Goal: Information Seeking & Learning: Compare options

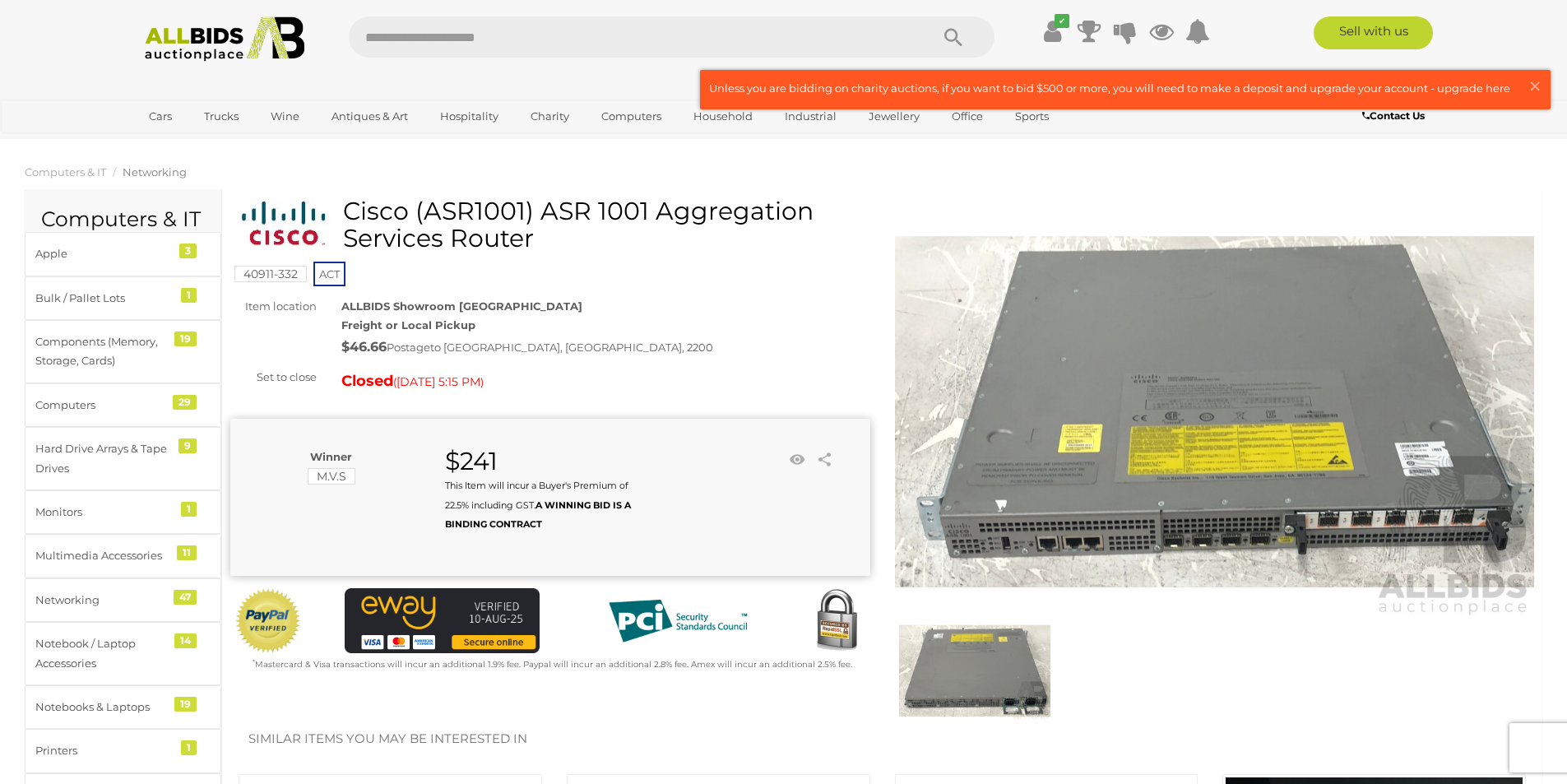
click at [729, 182] on ol "Computers & IT Networking" at bounding box center [784, 172] width 1567 height 27
click at [1537, 88] on span "×" at bounding box center [1535, 86] width 14 height 32
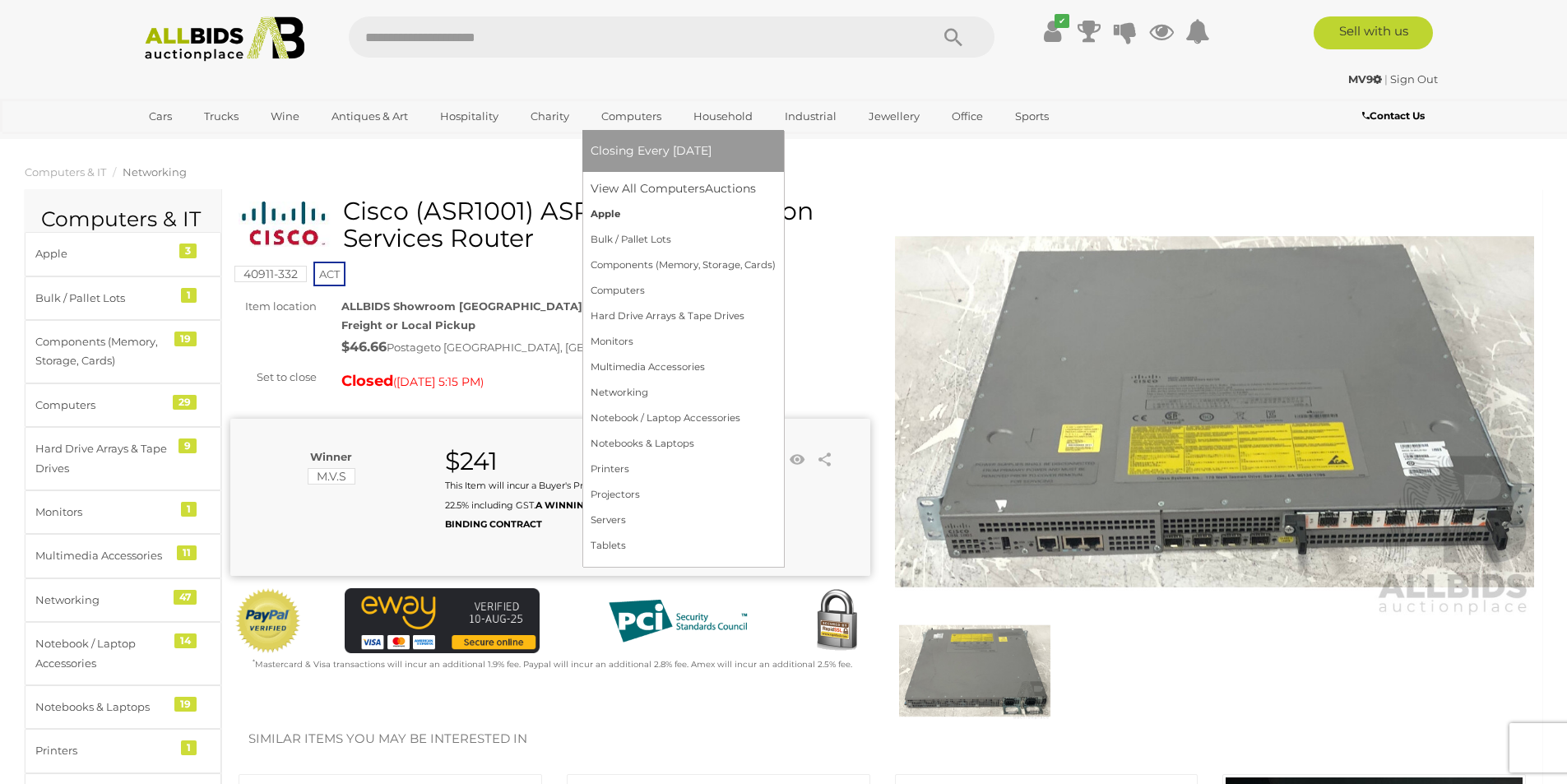
click at [611, 205] on link "Apple" at bounding box center [683, 215] width 185 height 26
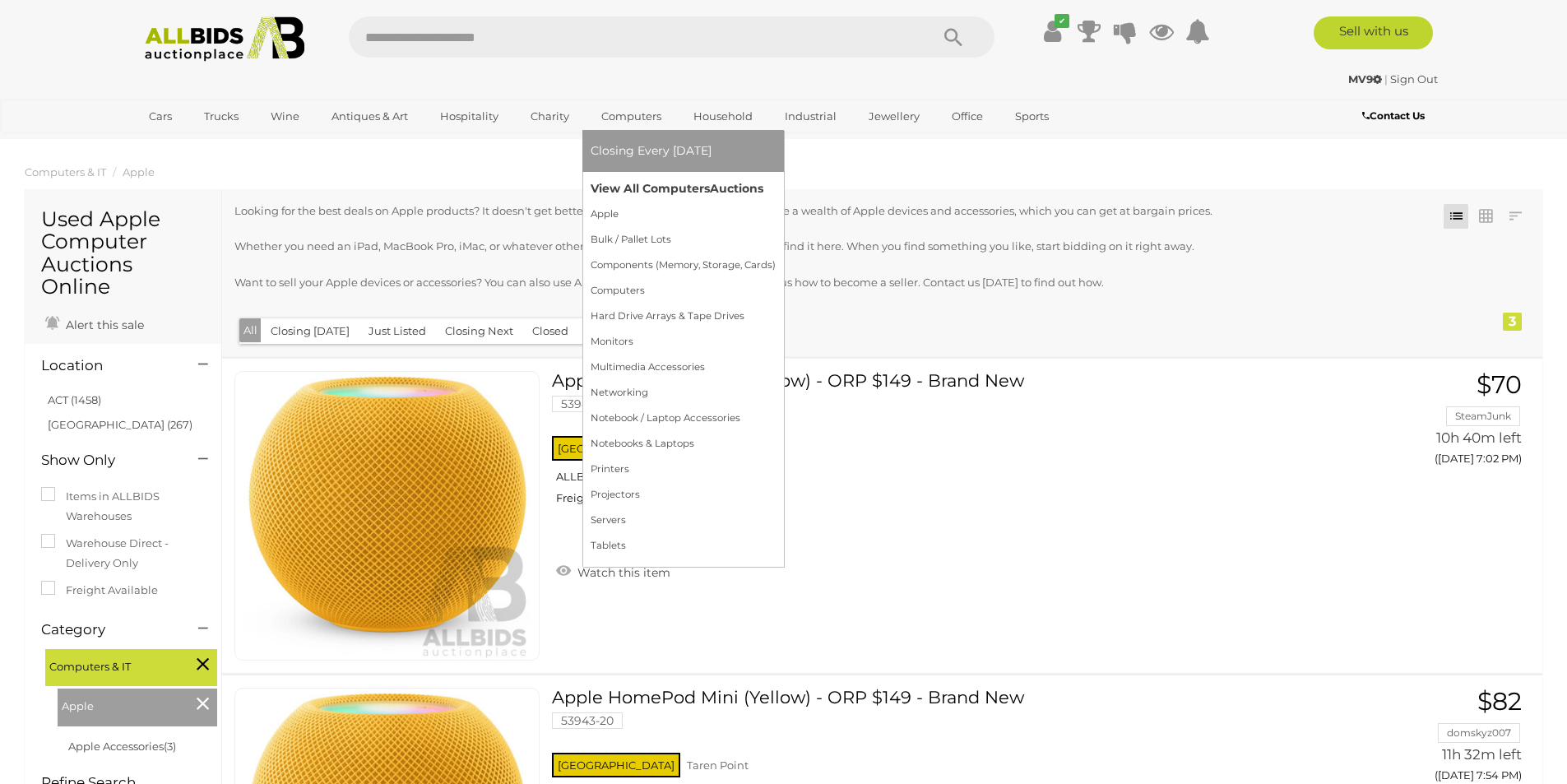
click at [618, 186] on link "View All Computers Auctions" at bounding box center [683, 189] width 185 height 26
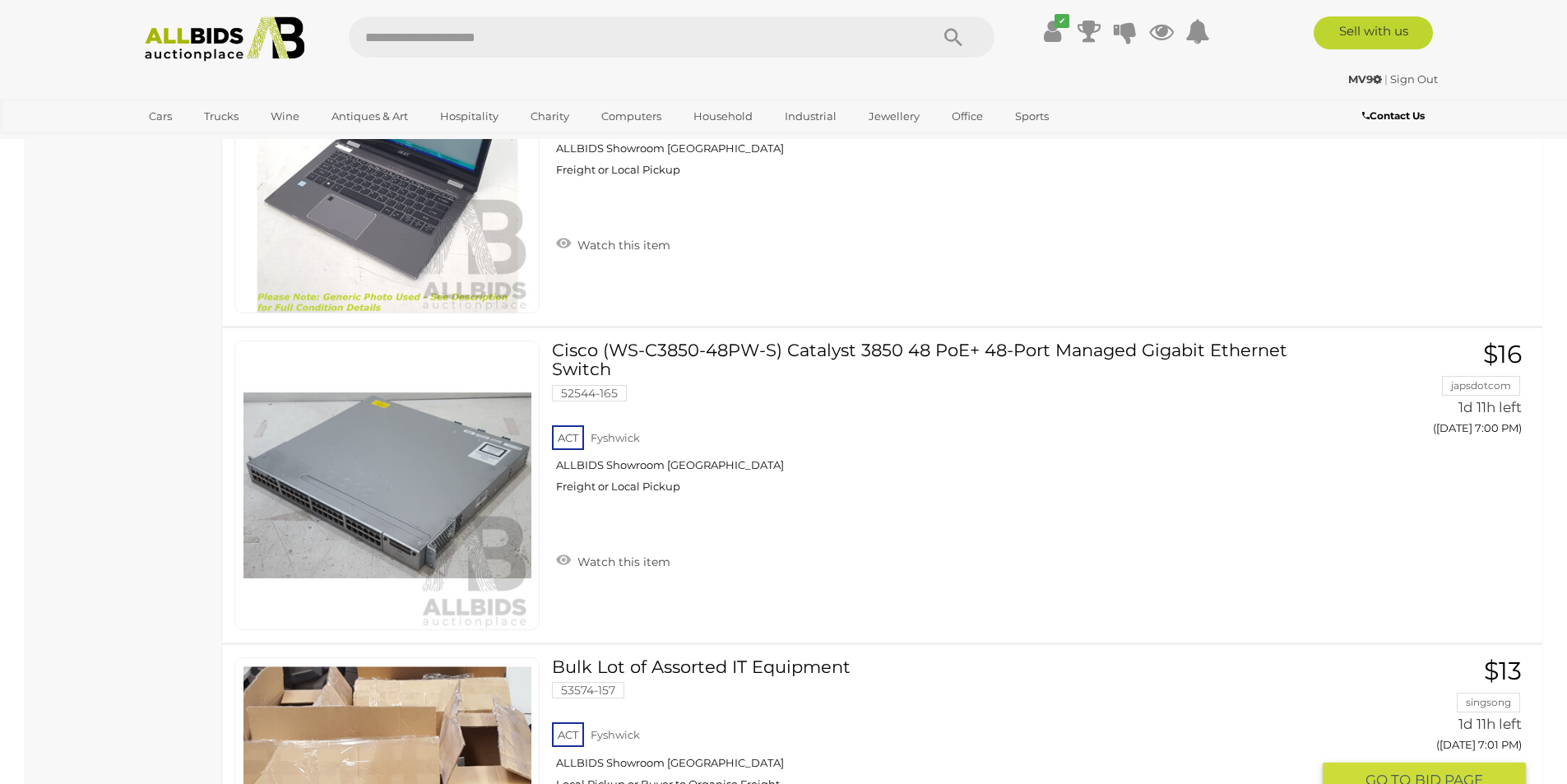
scroll to position [8059, 0]
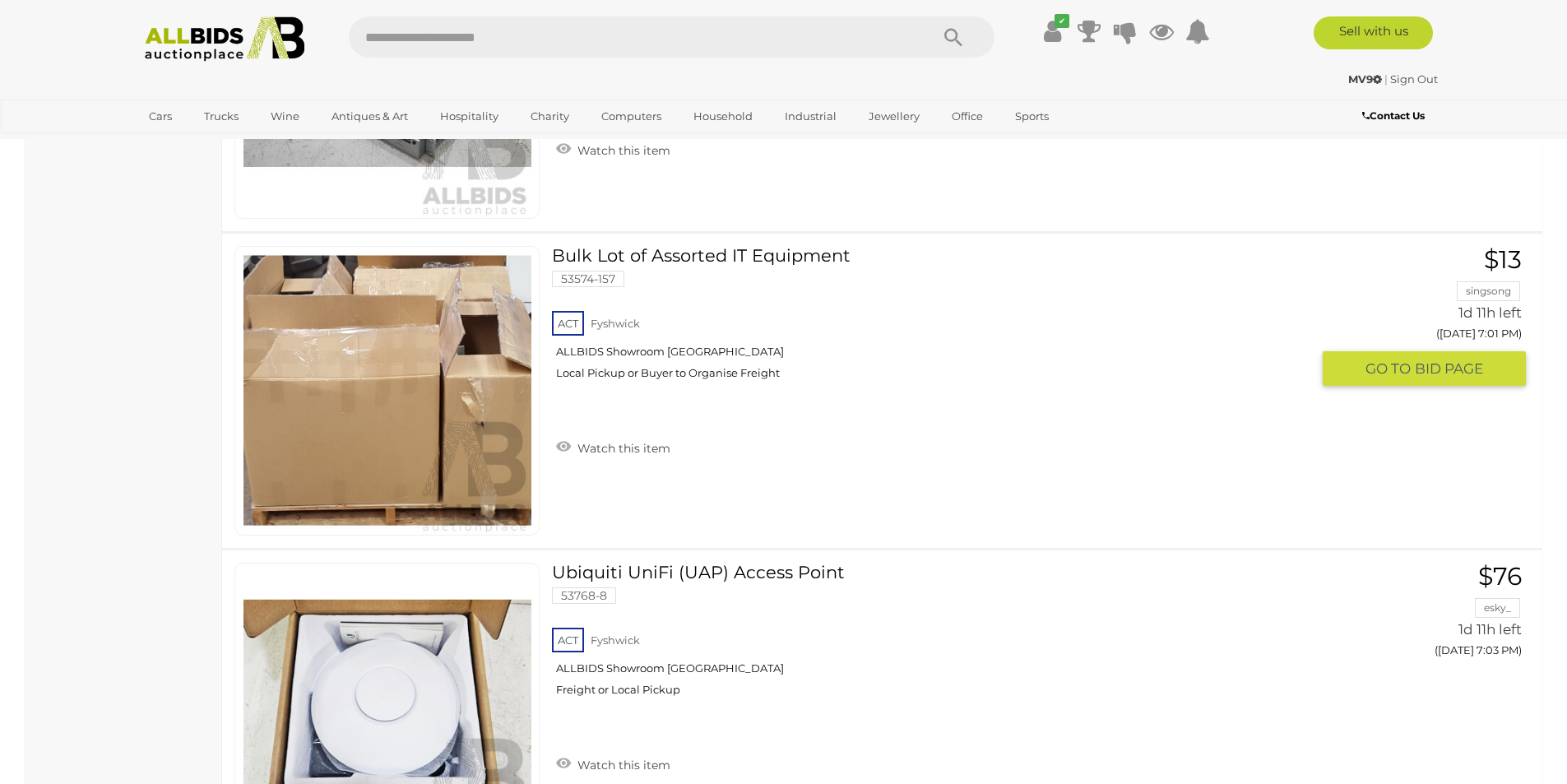
click at [739, 252] on link "Bulk Lot of Assorted IT Equipment 53574-157 ACT Fyshwick ALLBIDS Showroom Fyshw…" at bounding box center [937, 319] width 745 height 146
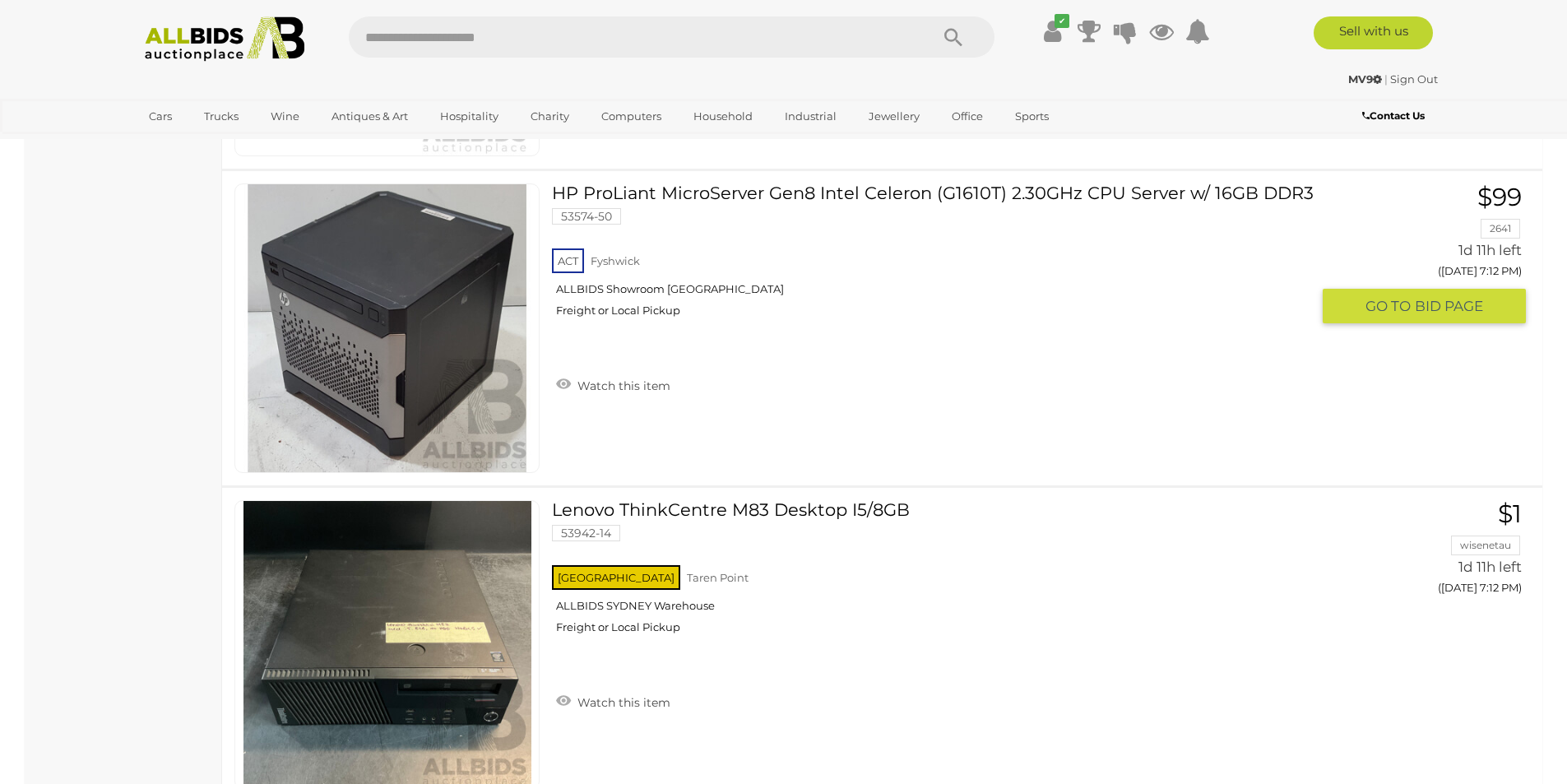
scroll to position [13322, 0]
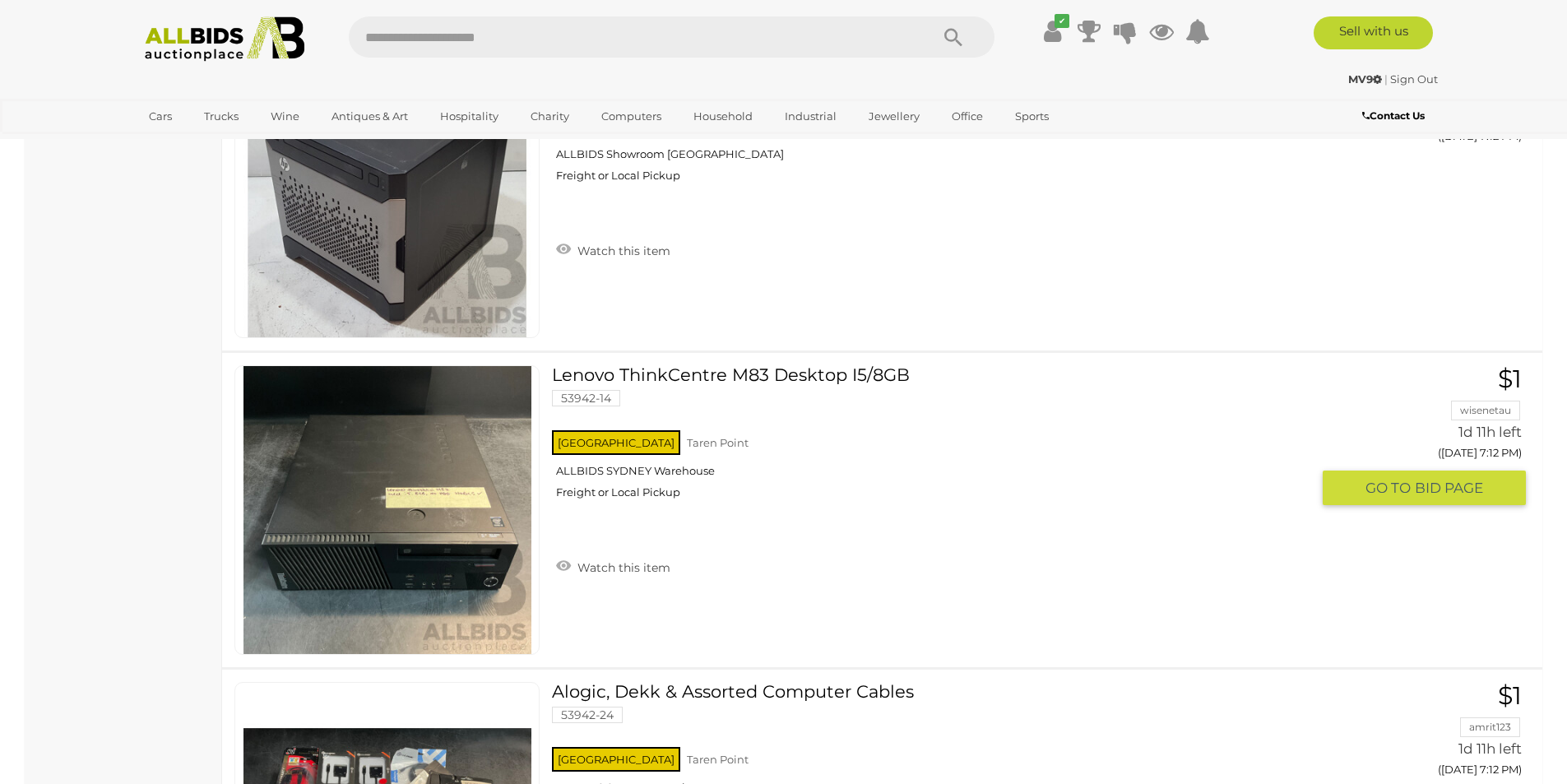
click at [676, 377] on link "Lenovo ThinkCentre M83 Desktop I5/8GB 53942-14 NSW Taren Point ALLBIDS SYDNEY W…" at bounding box center [937, 438] width 745 height 146
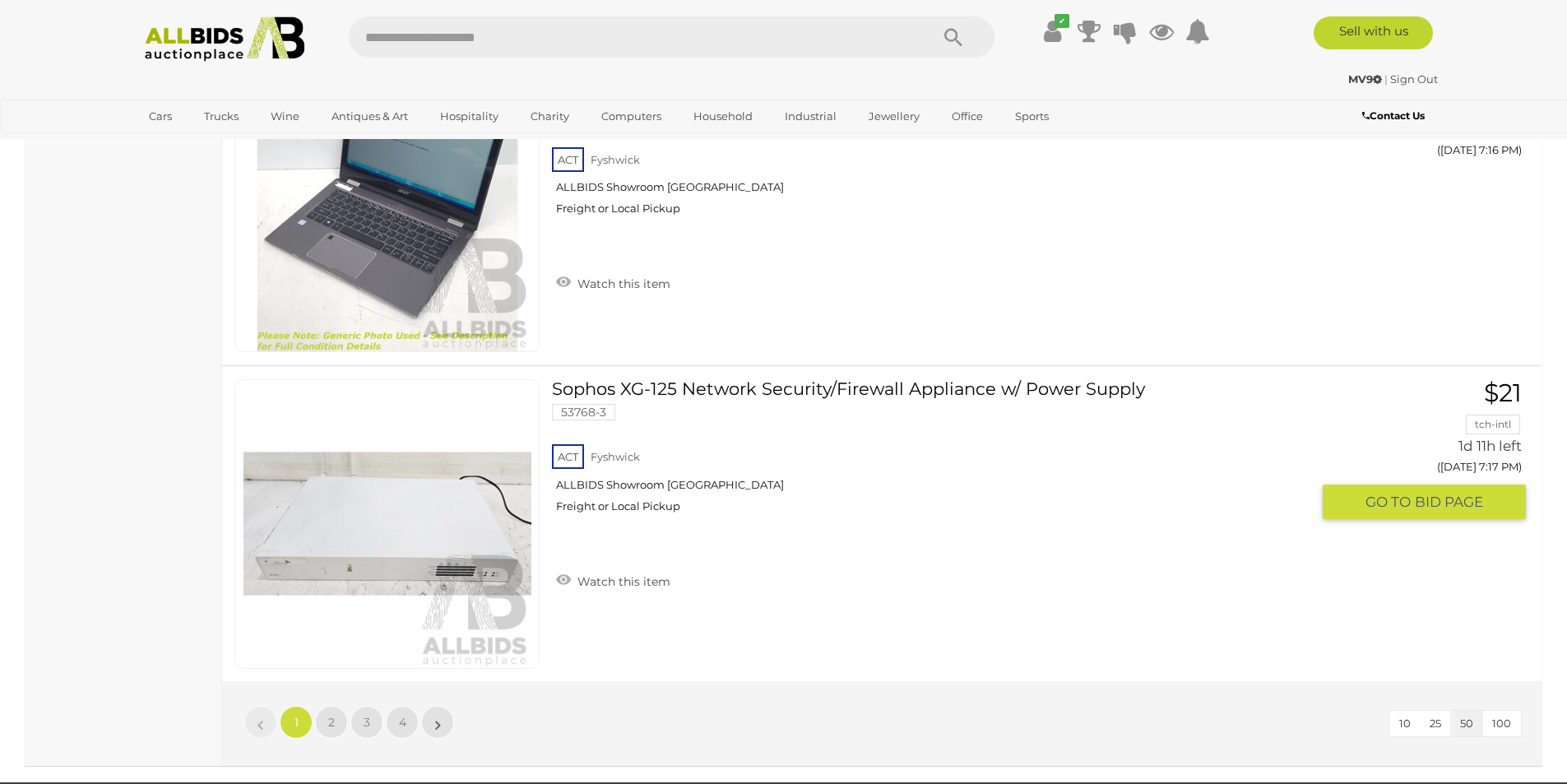
scroll to position [15625, 0]
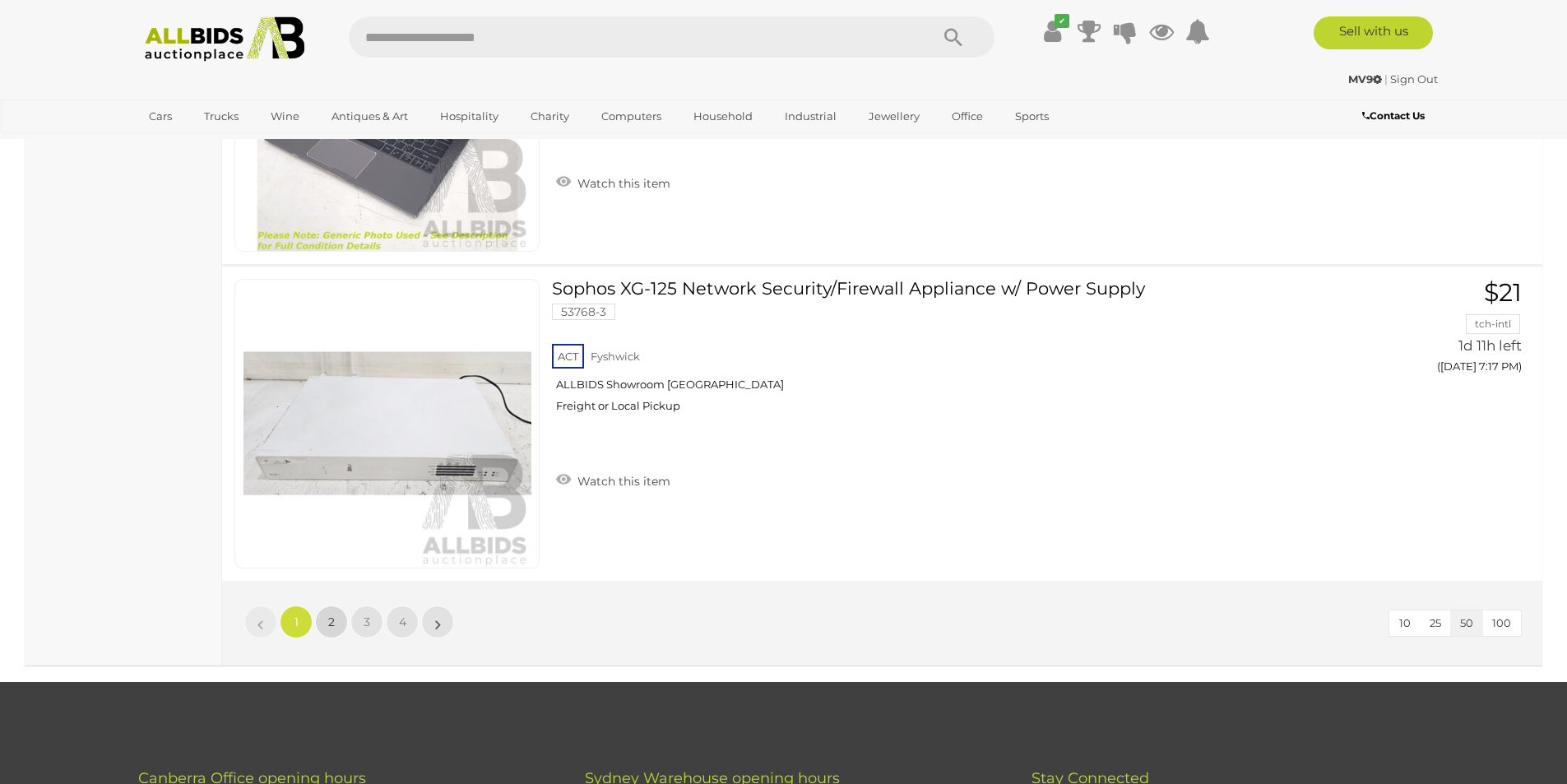
click at [321, 625] on link "2" at bounding box center [331, 621] width 33 height 33
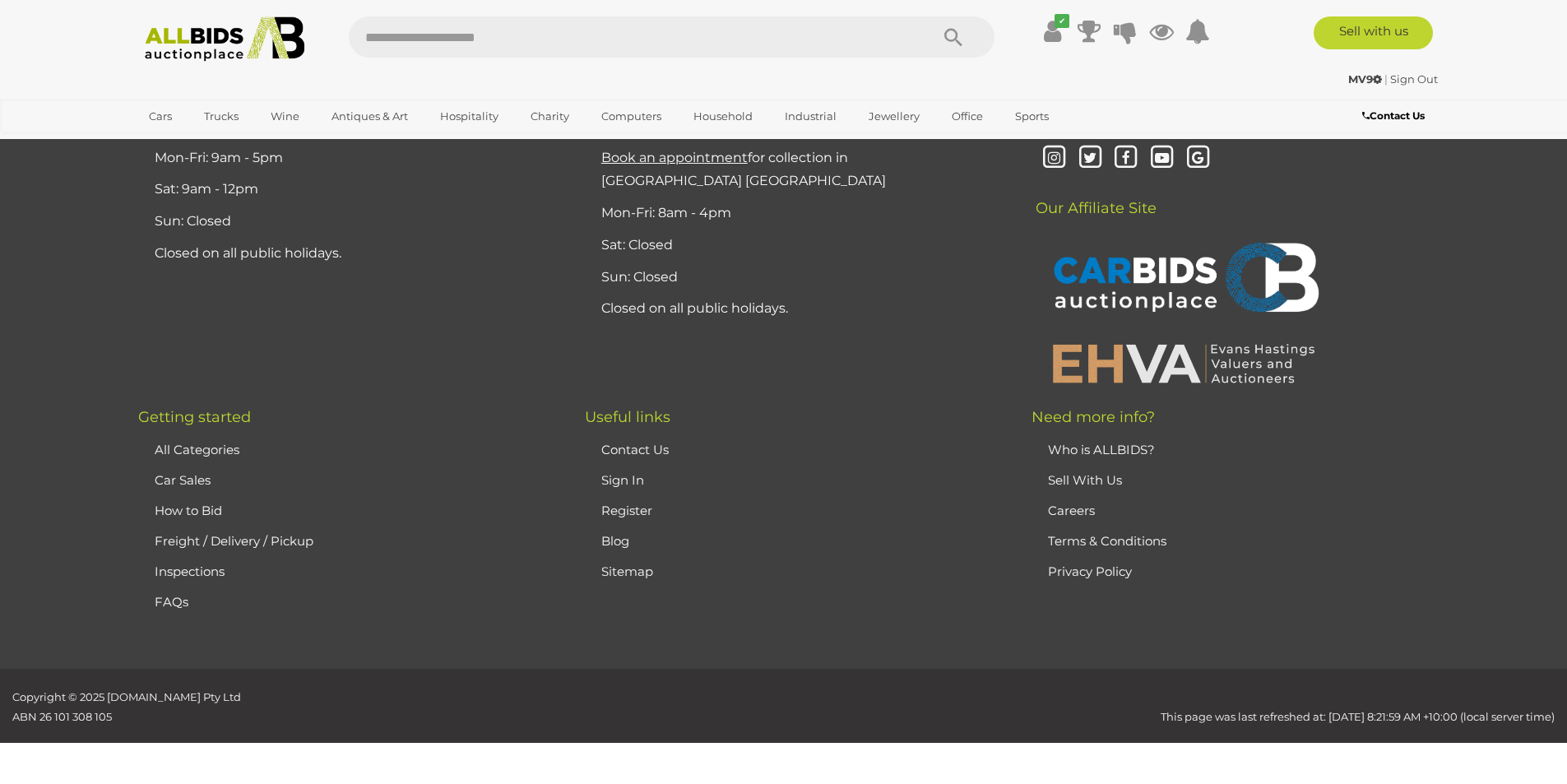
scroll to position [210, 0]
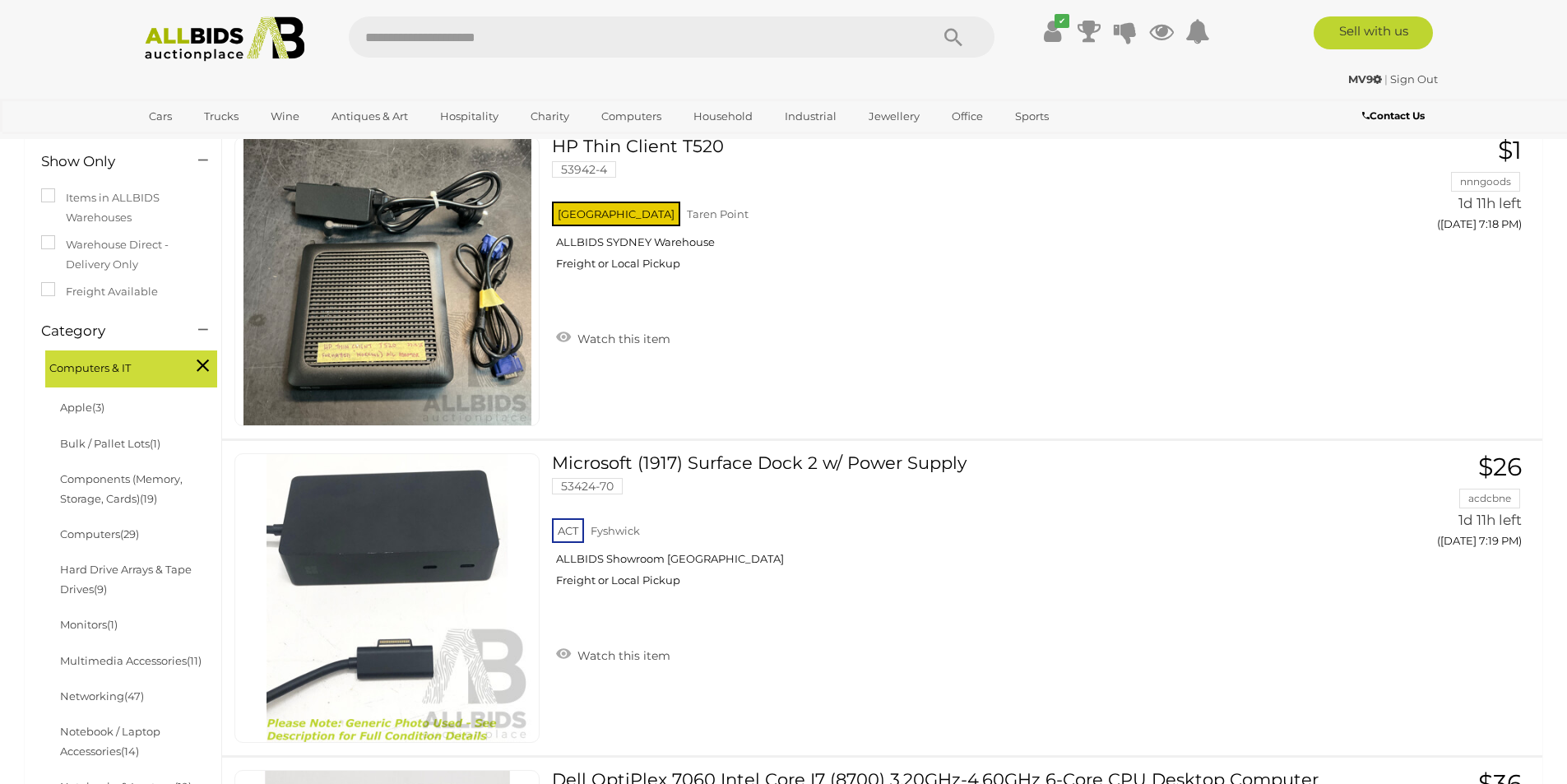
scroll to position [540, 0]
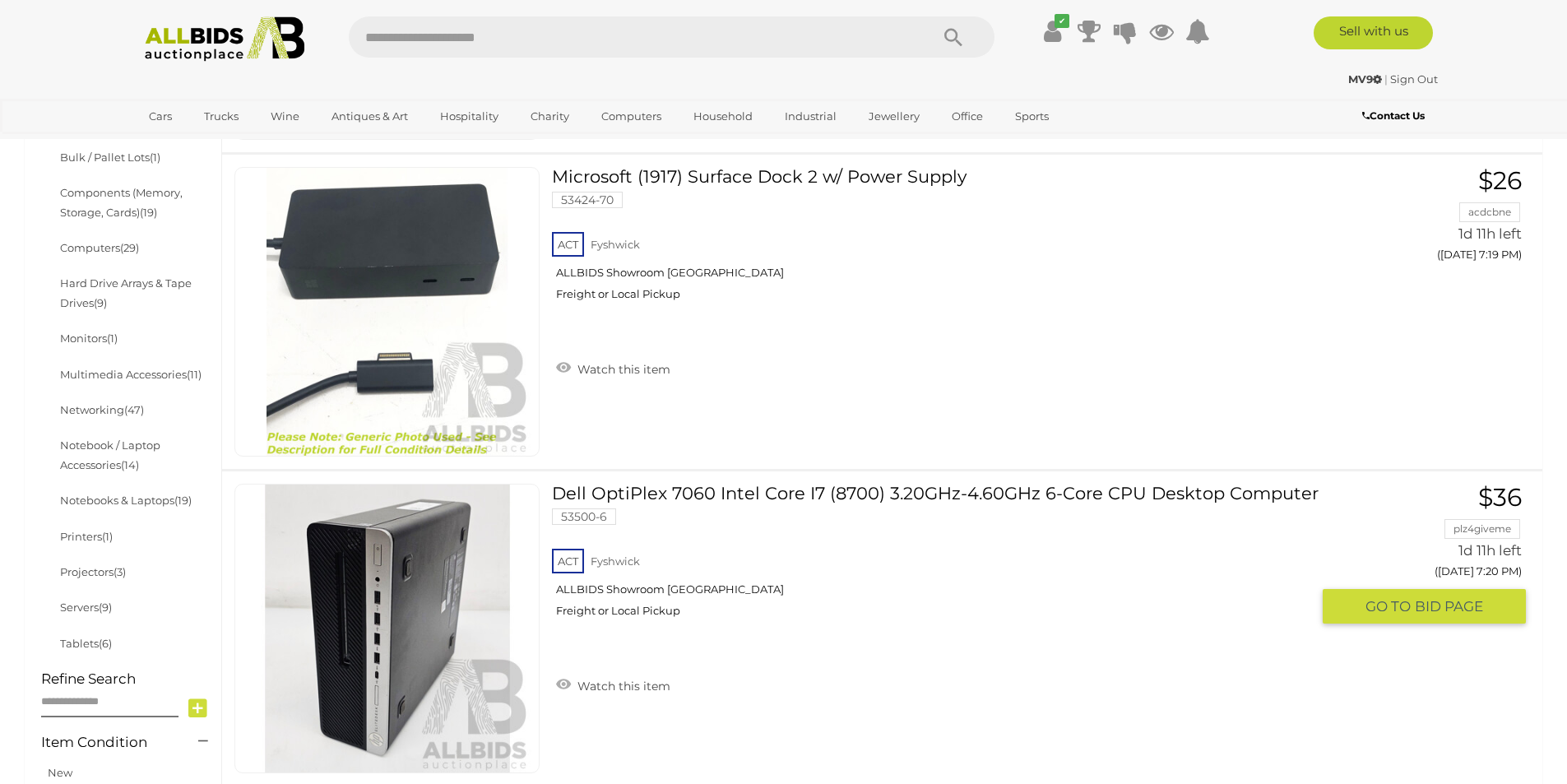
click at [885, 497] on link "Dell OptiPlex 7060 Intel Core I7 (8700) 3.20GHz-4.60GHz 6-Core CPU Desktop Comp…" at bounding box center [937, 557] width 745 height 146
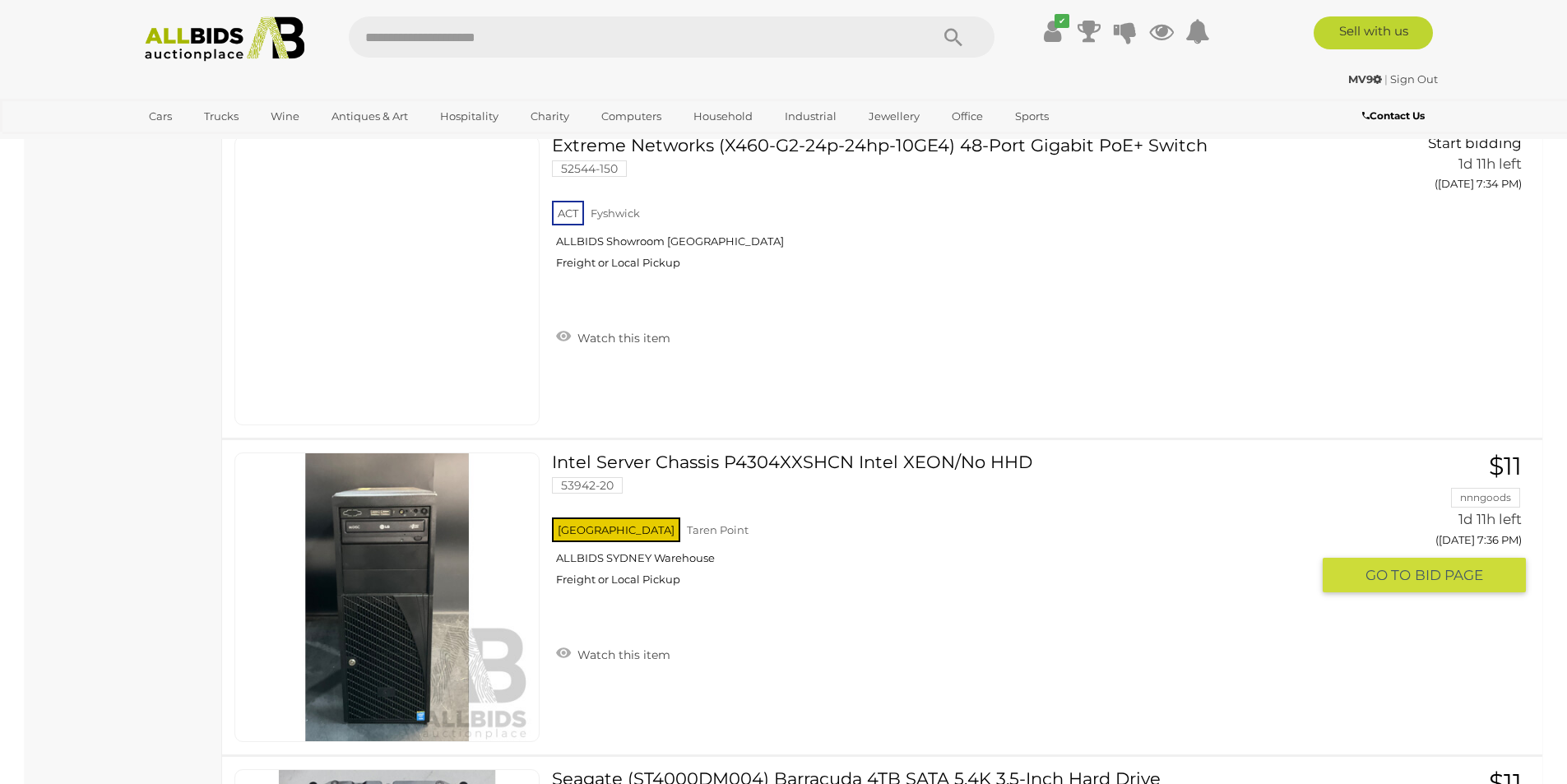
scroll to position [6625, 0]
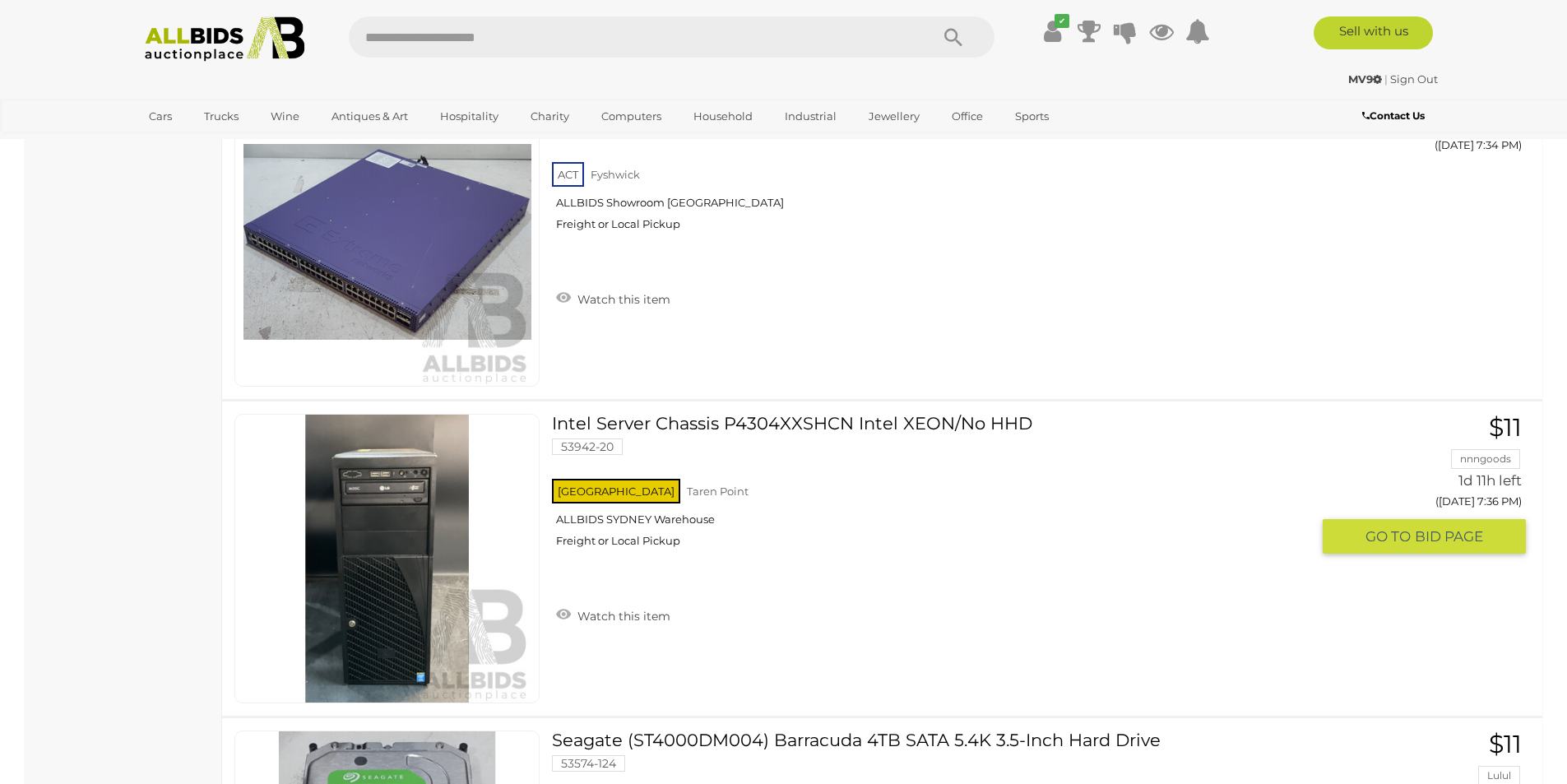
click at [862, 439] on link "Intel Server Chassis P4304XXSHCN Intel XEON/No HHD 53942-20 NSW Taren Point" at bounding box center [937, 487] width 745 height 146
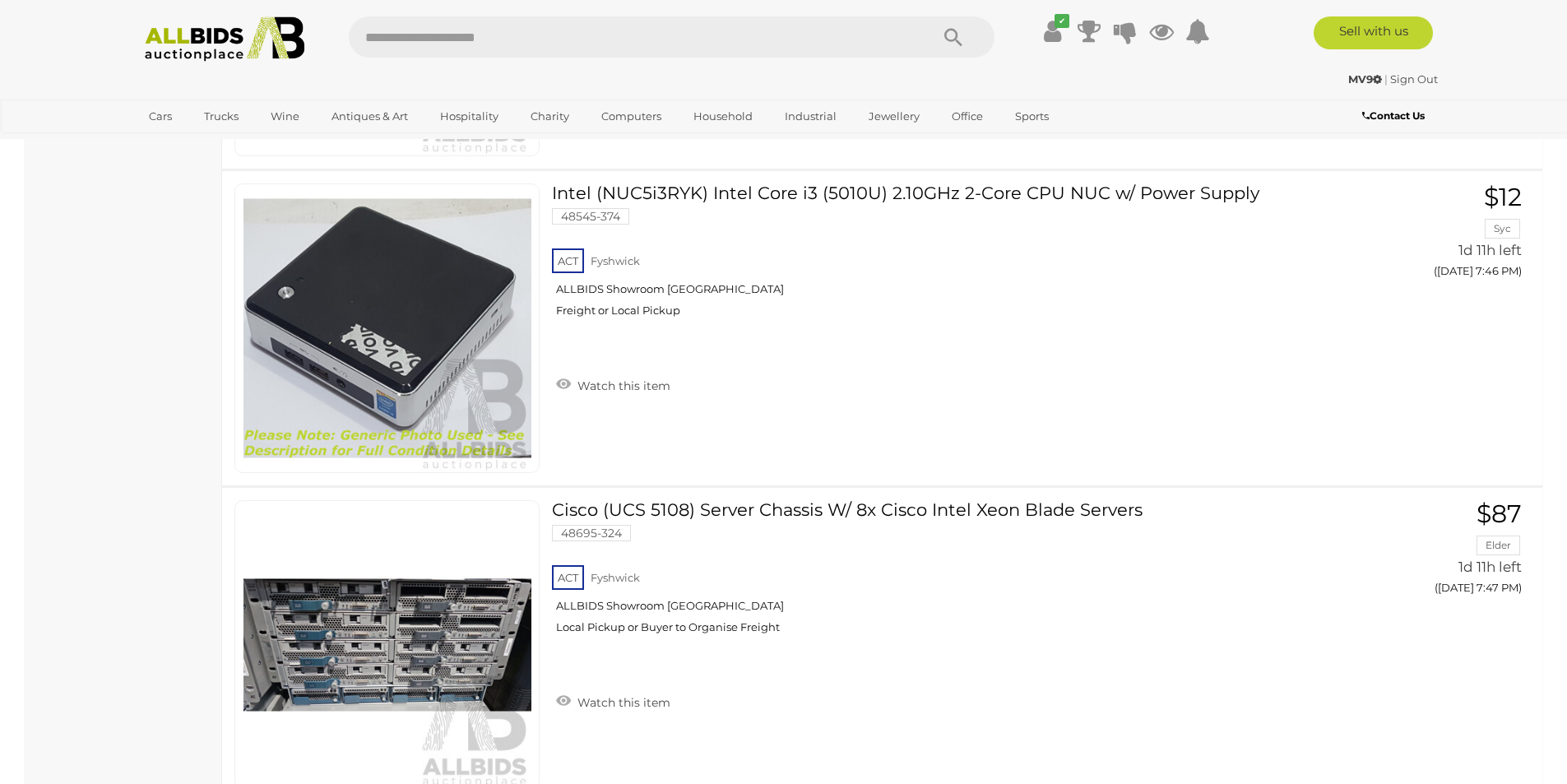
scroll to position [11065, 0]
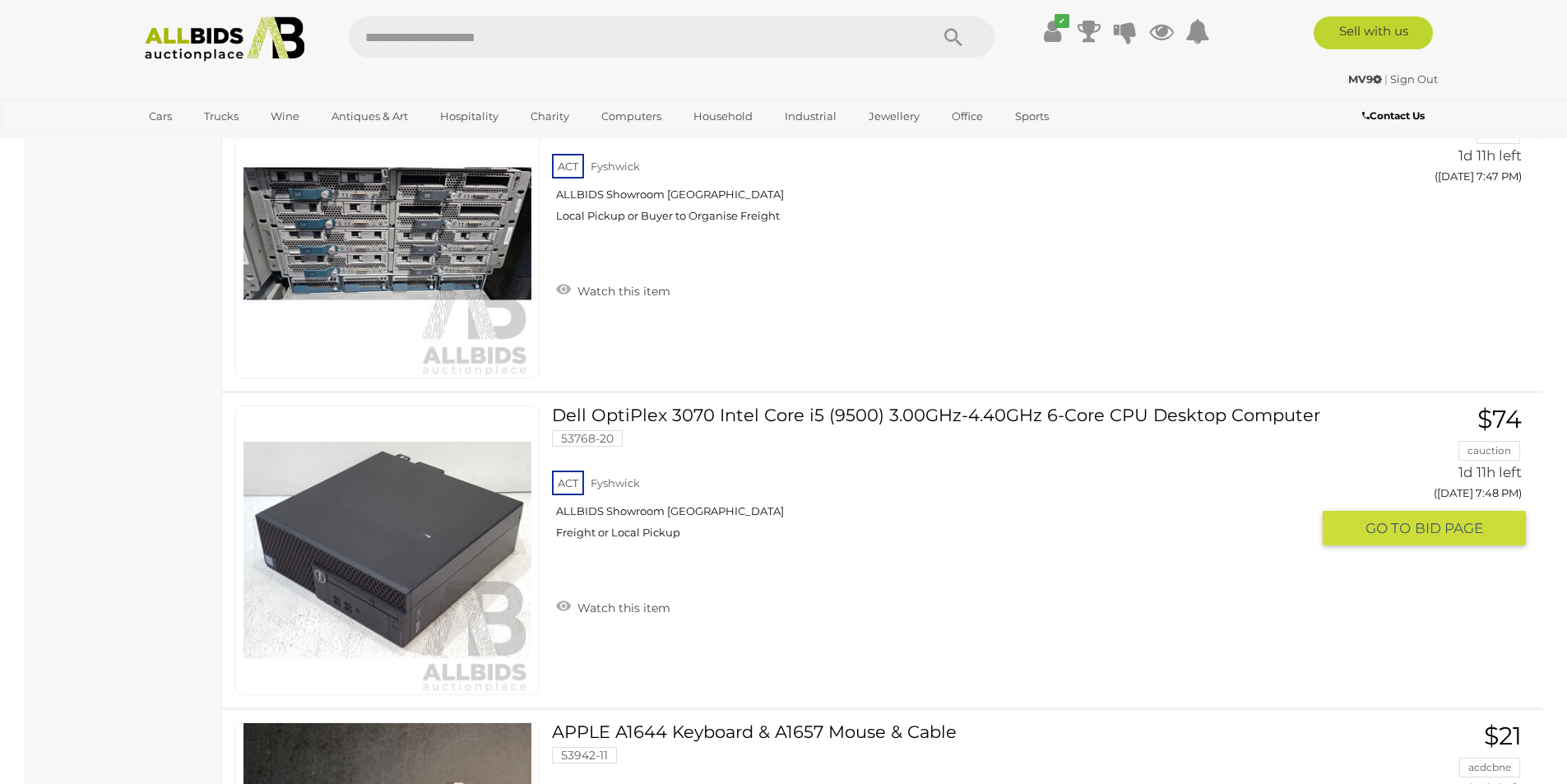
click at [955, 426] on link "Dell OptiPlex 3070 Intel Core i5 (9500) 3.00GHz-4.40GHz 6-Core CPU Desktop Comp…" at bounding box center [937, 478] width 745 height 146
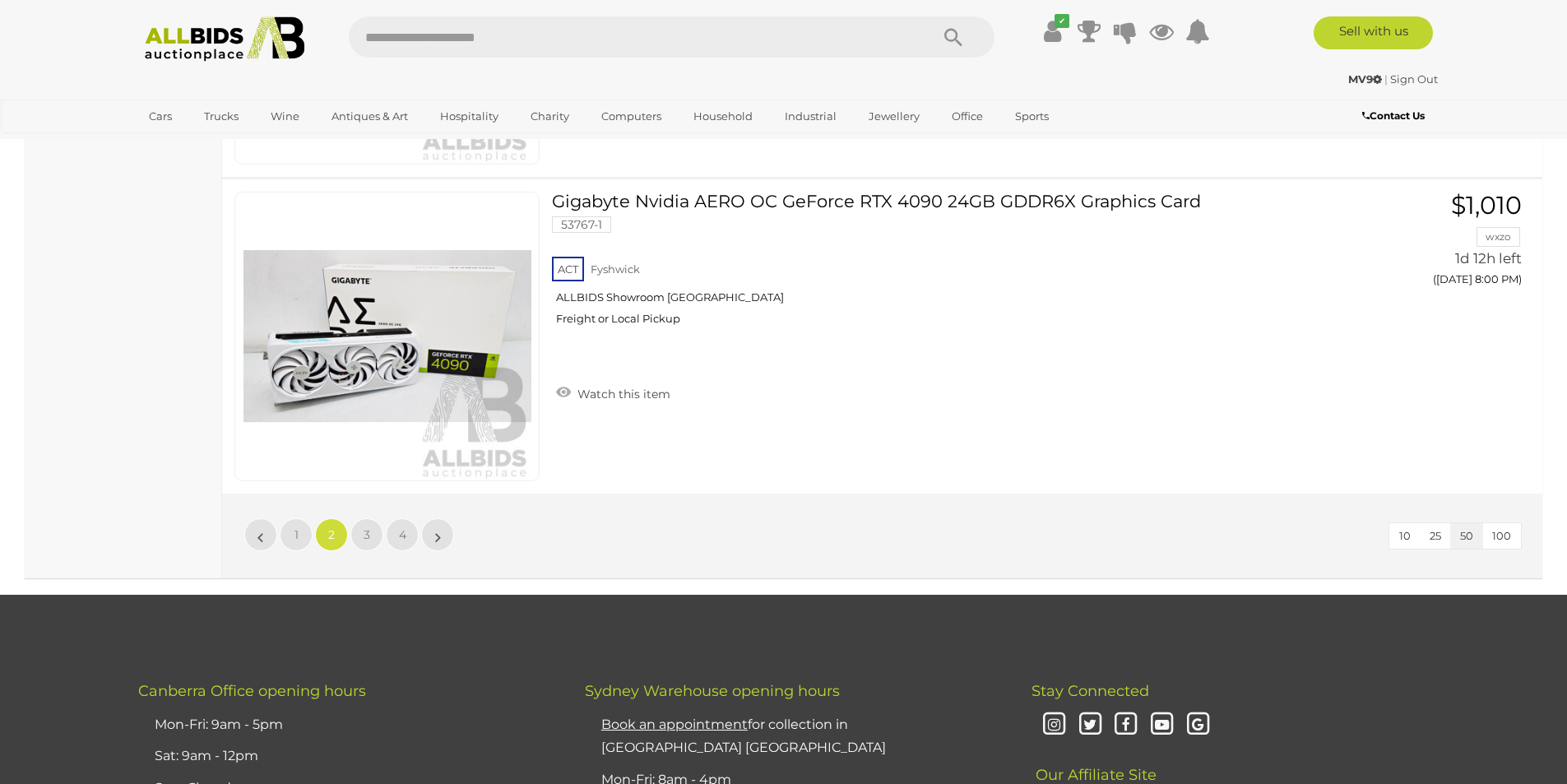
scroll to position [15753, 0]
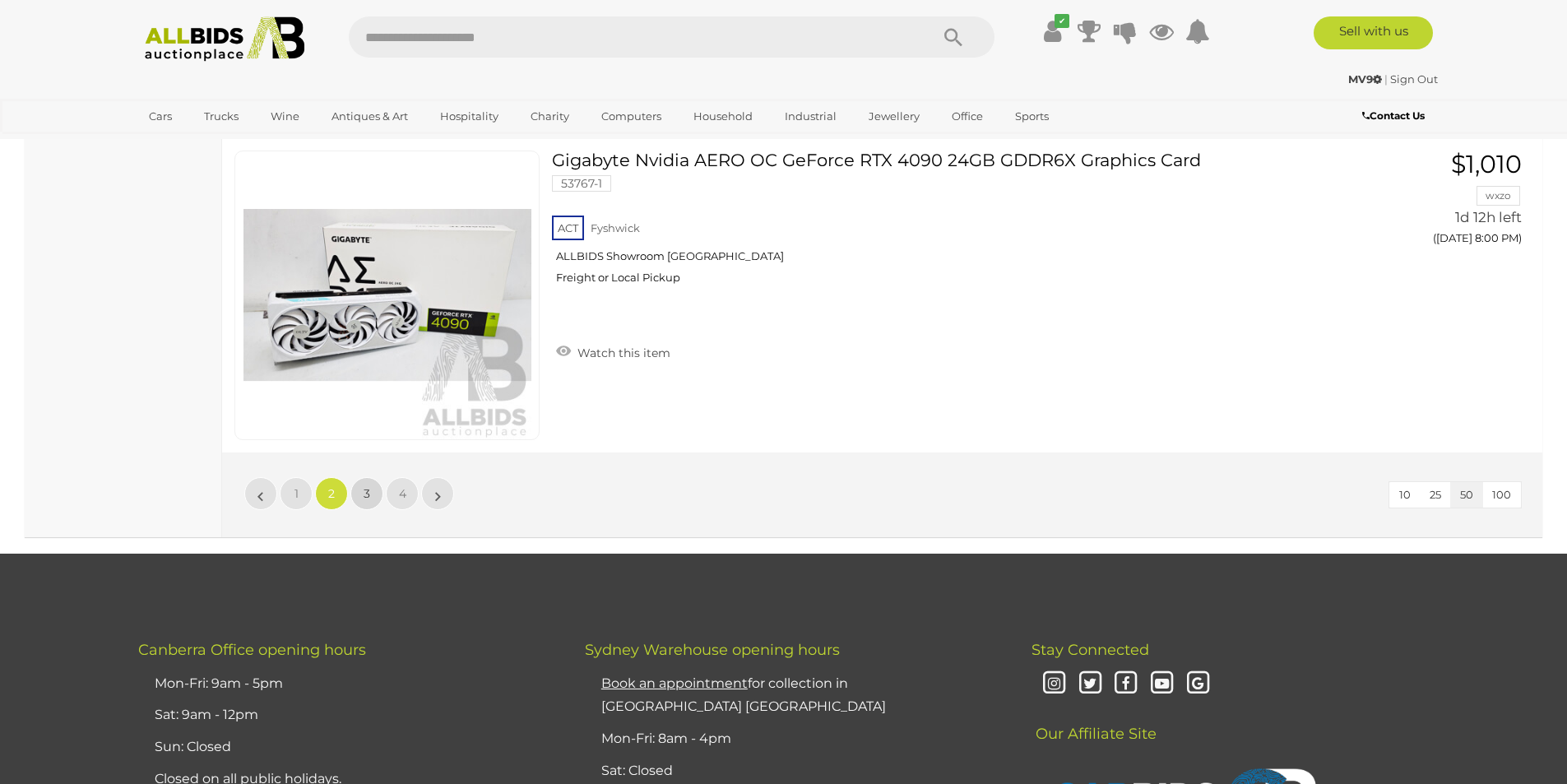
click at [370, 492] on span "3" at bounding box center [367, 493] width 7 height 14
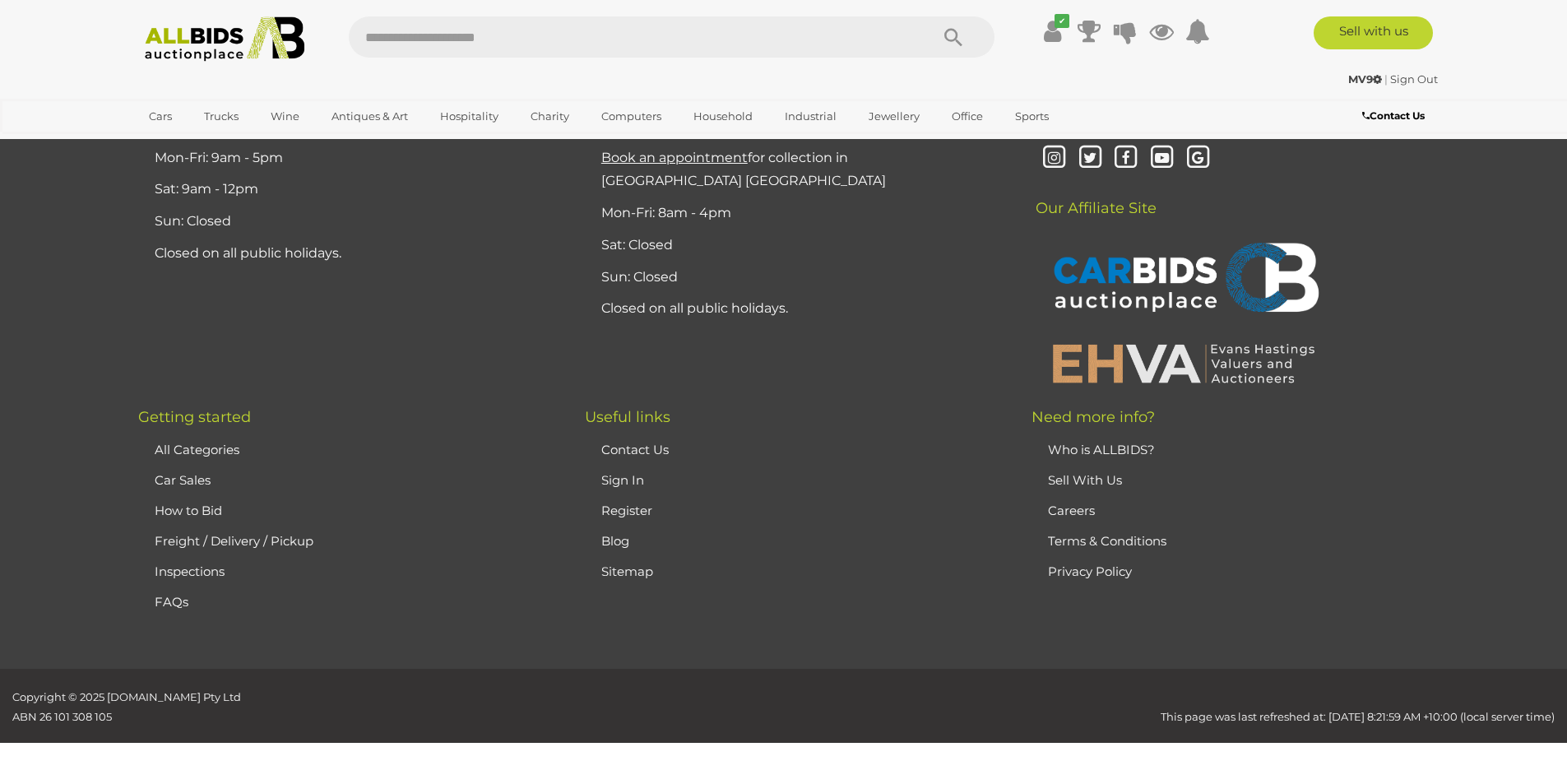
scroll to position [210, 0]
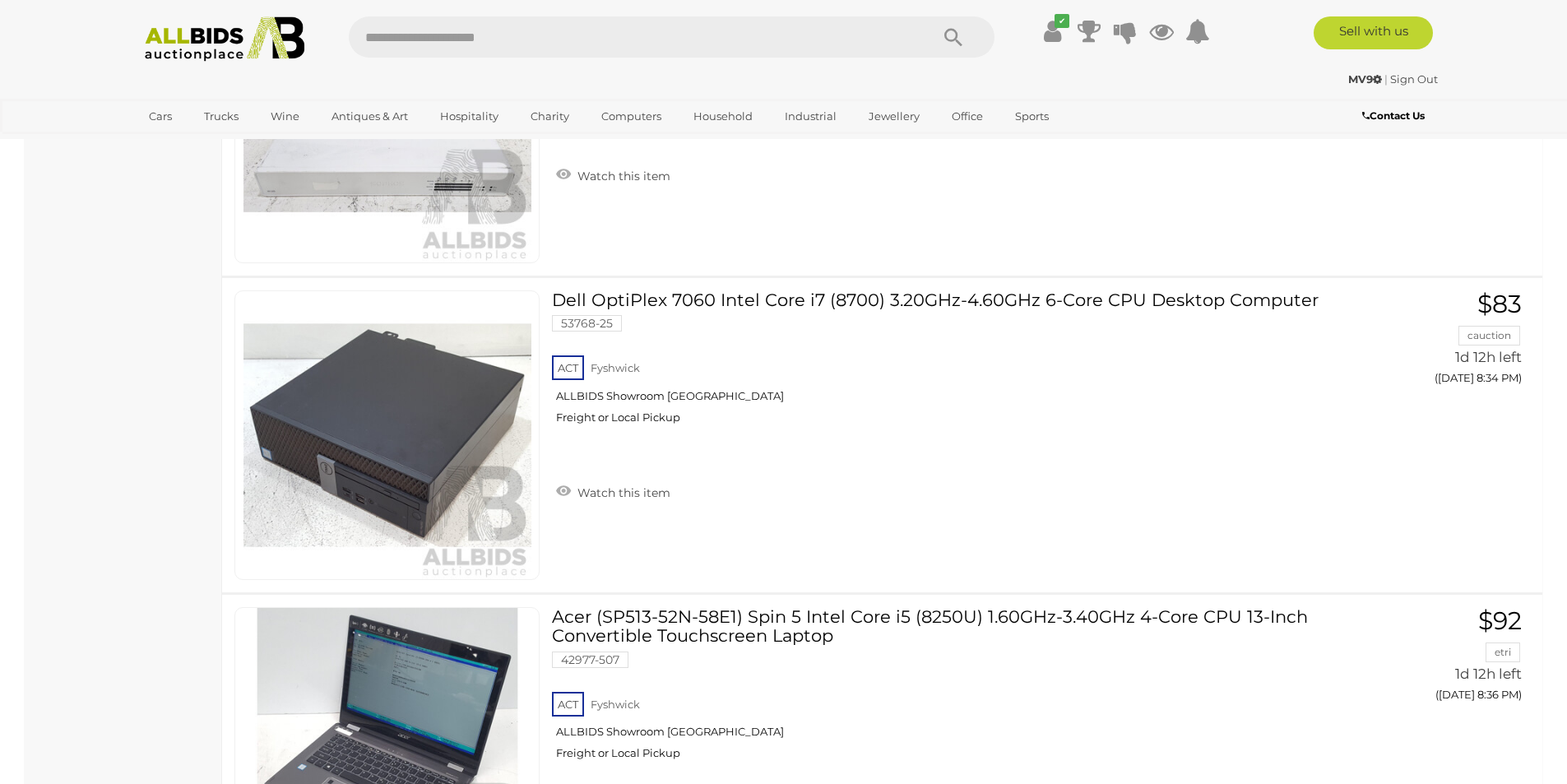
scroll to position [11162, 0]
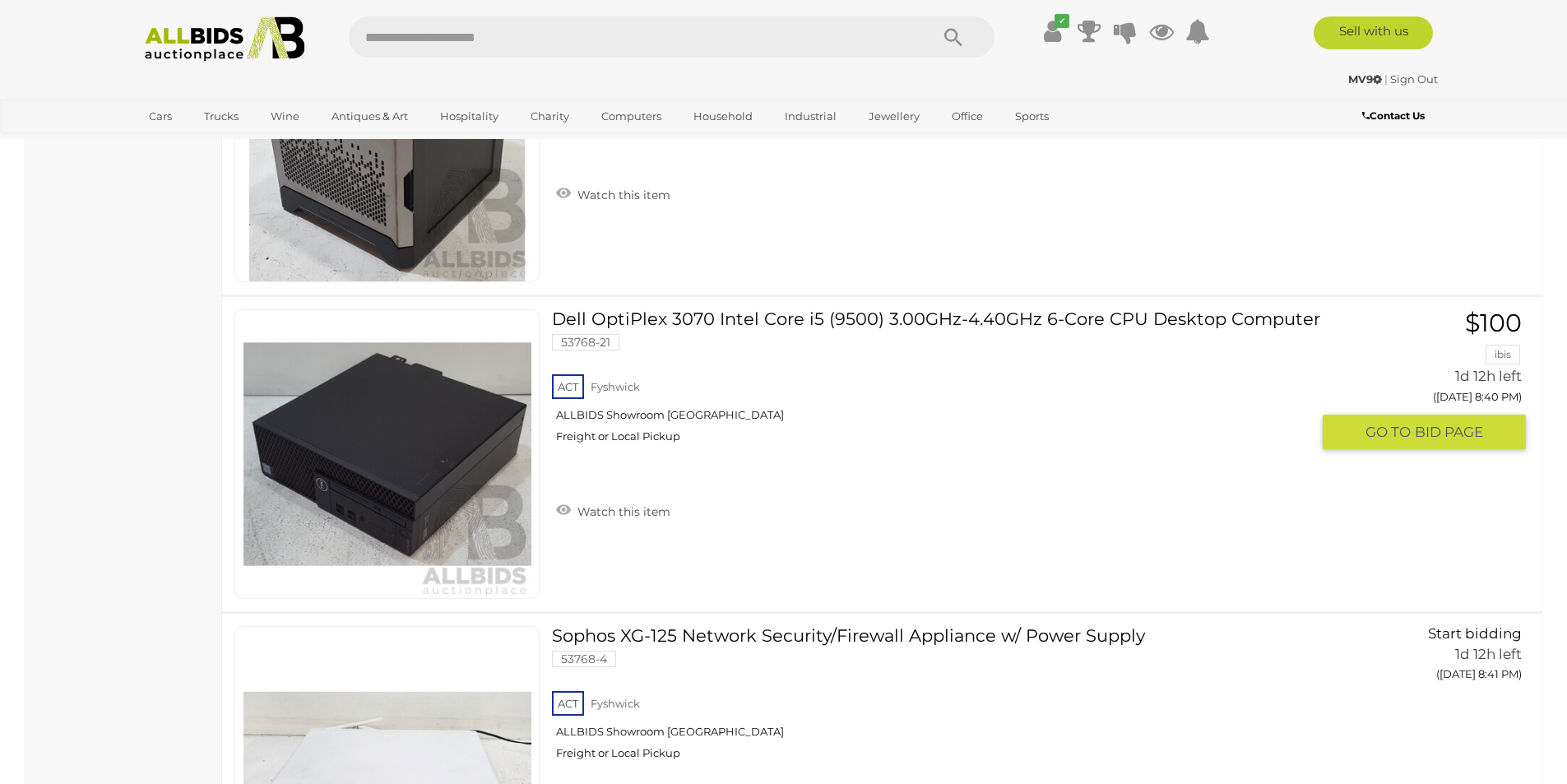
click at [809, 309] on link "Dell OptiPlex 3070 Intel Core i5 (9500) 3.00GHz-4.40GHz 6-Core CPU Desktop Comp…" at bounding box center [937, 382] width 745 height 146
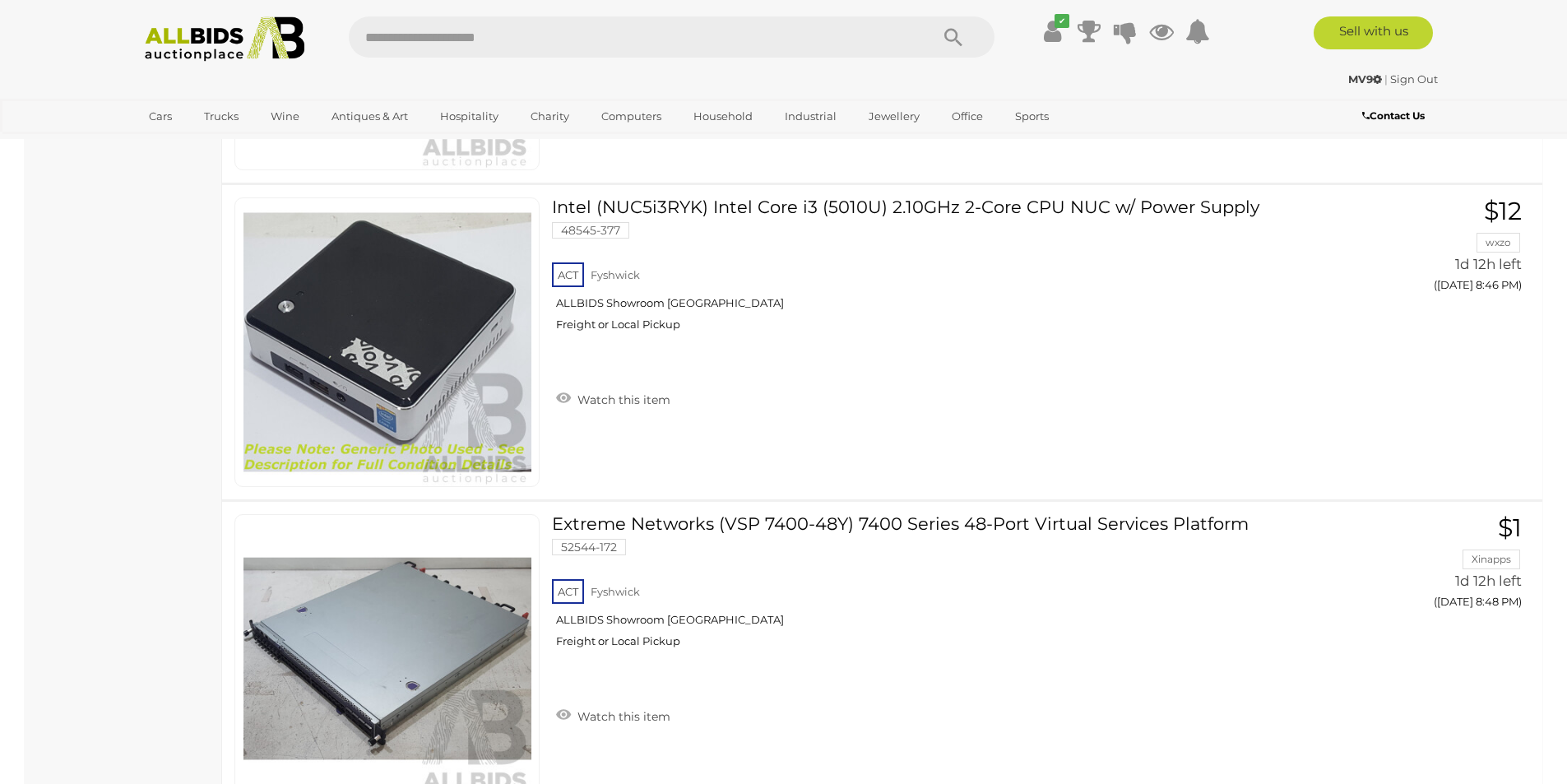
scroll to position [15178, 0]
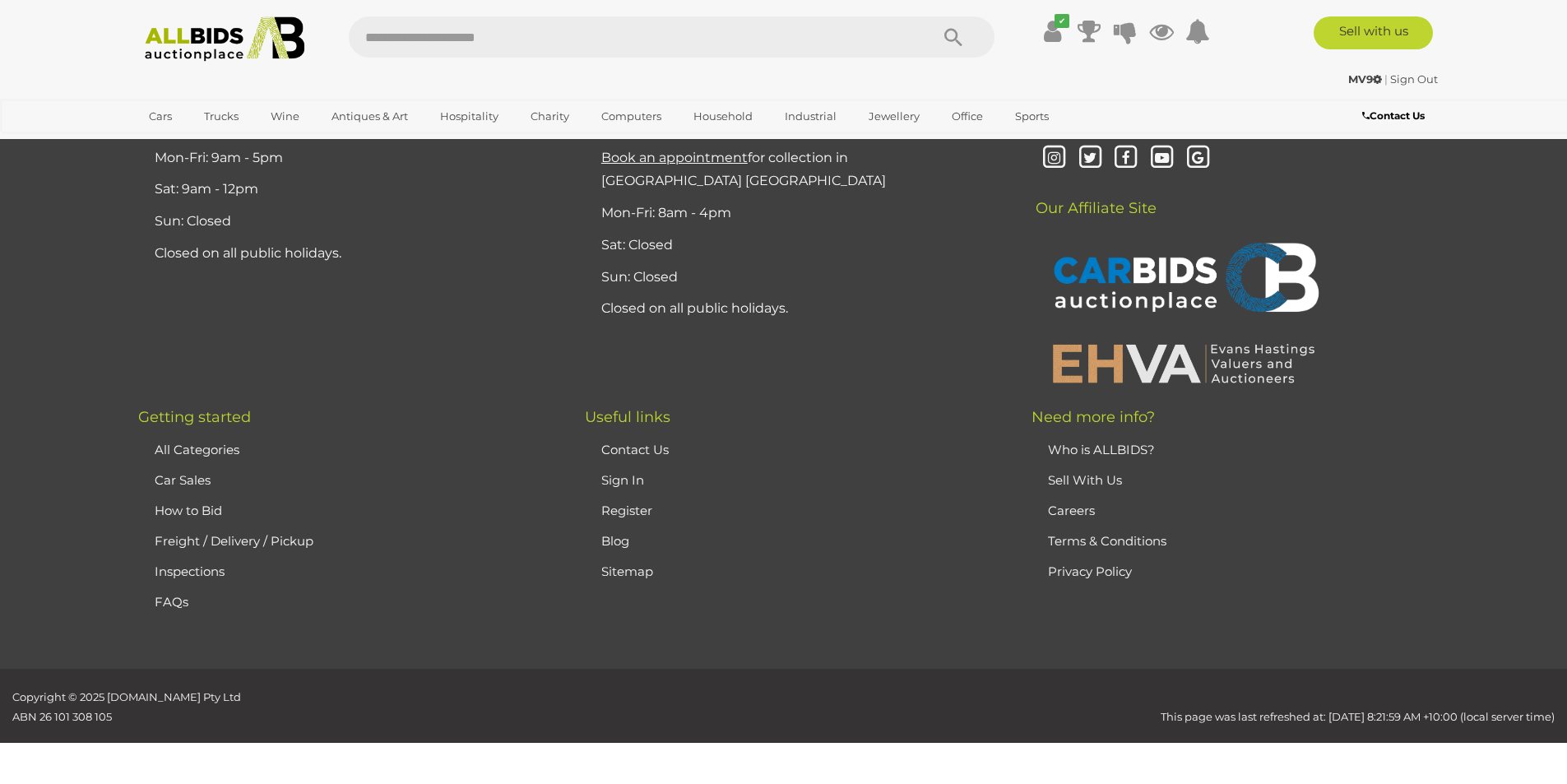
scroll to position [210, 0]
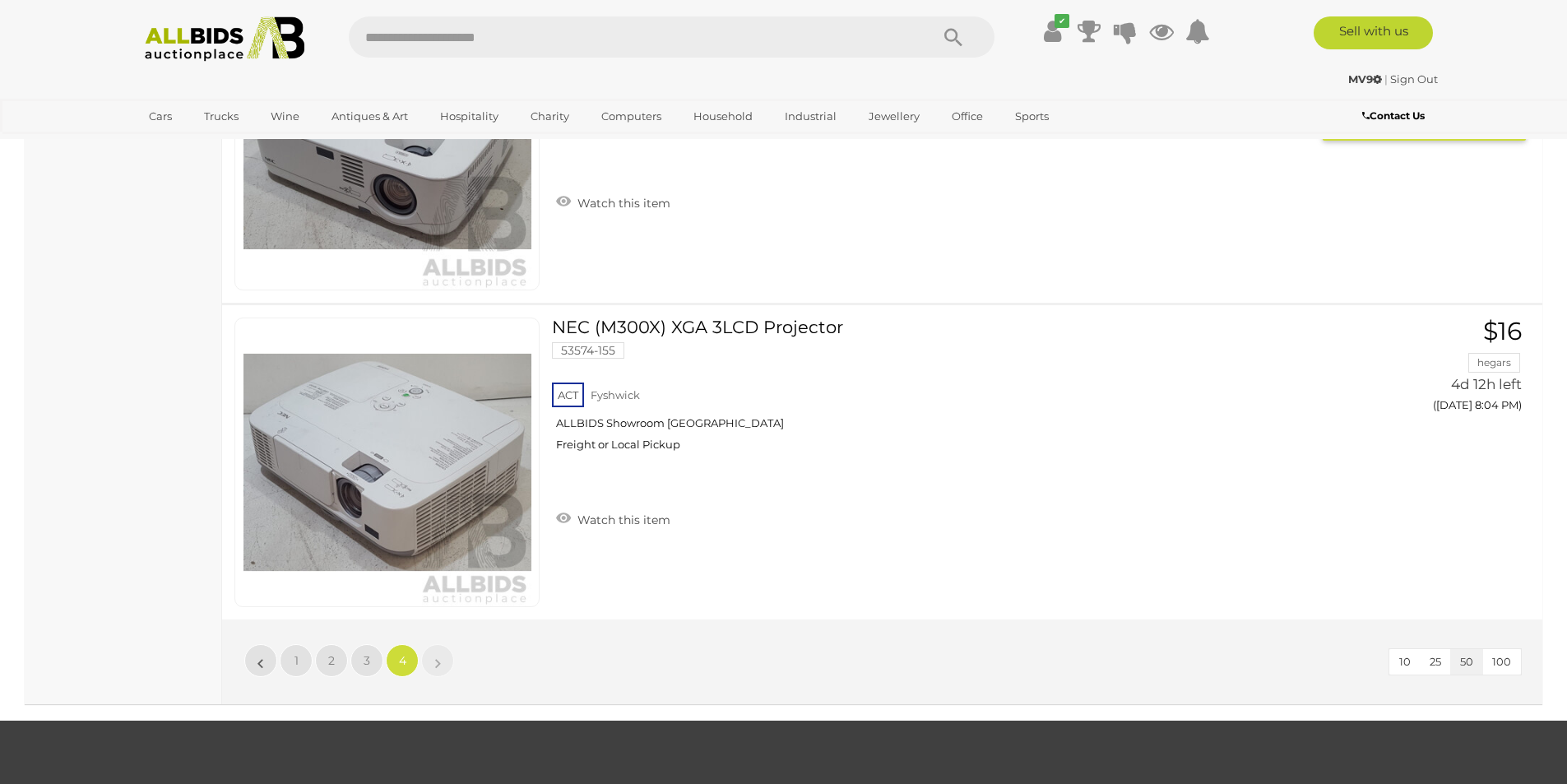
scroll to position [5967, 0]
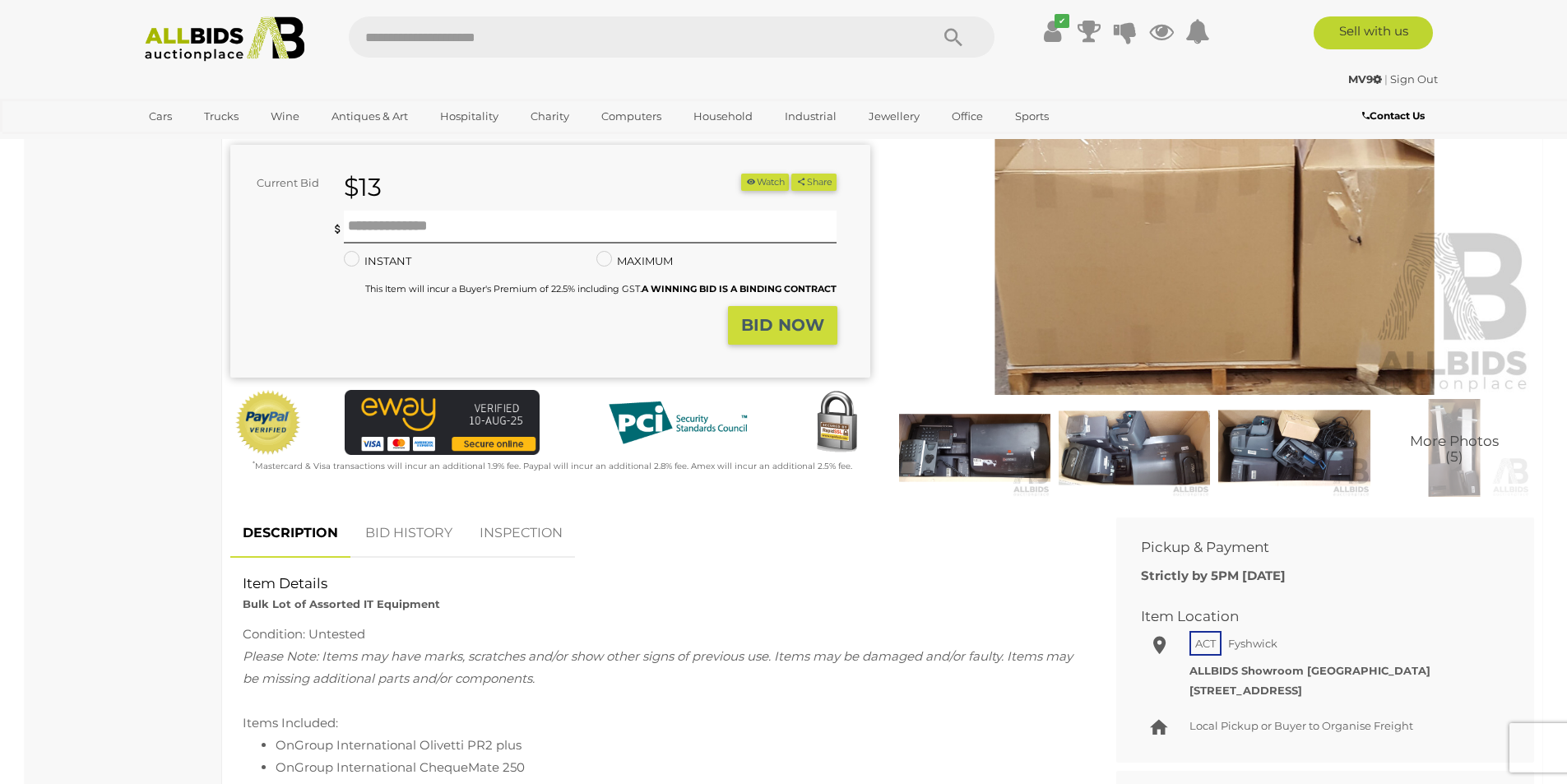
scroll to position [247, 0]
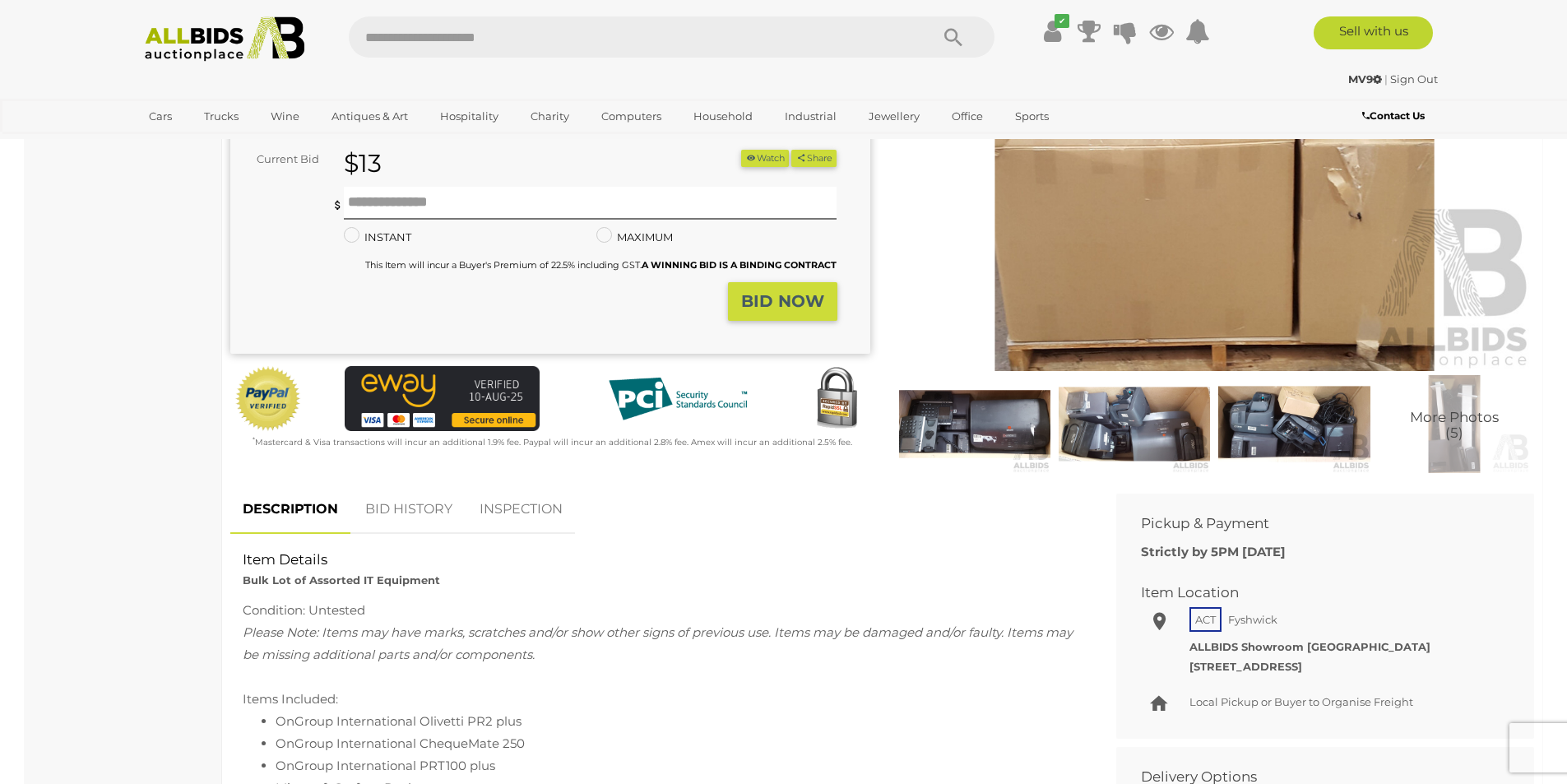
click at [984, 432] on img at bounding box center [975, 424] width 152 height 98
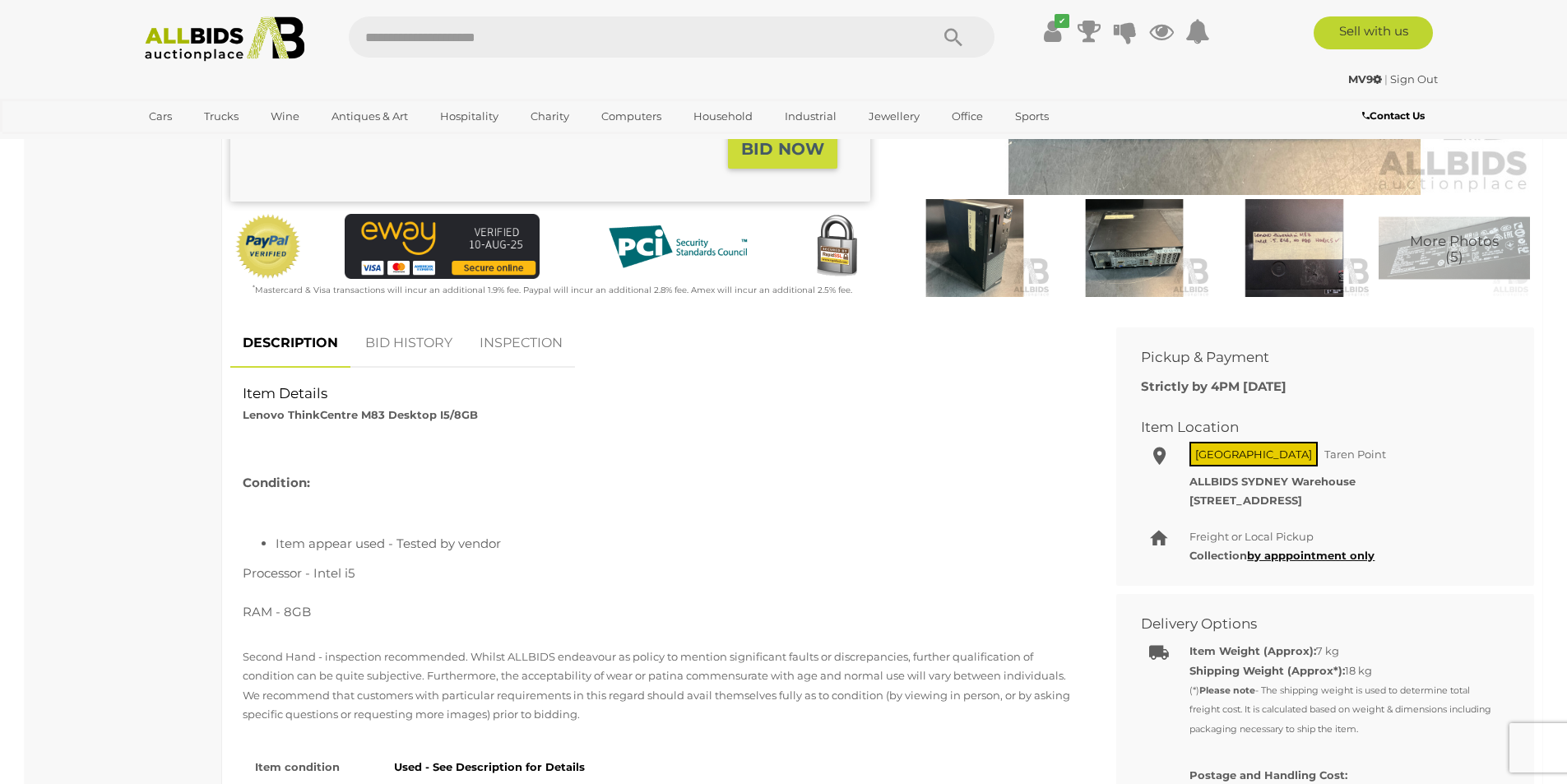
scroll to position [411, 0]
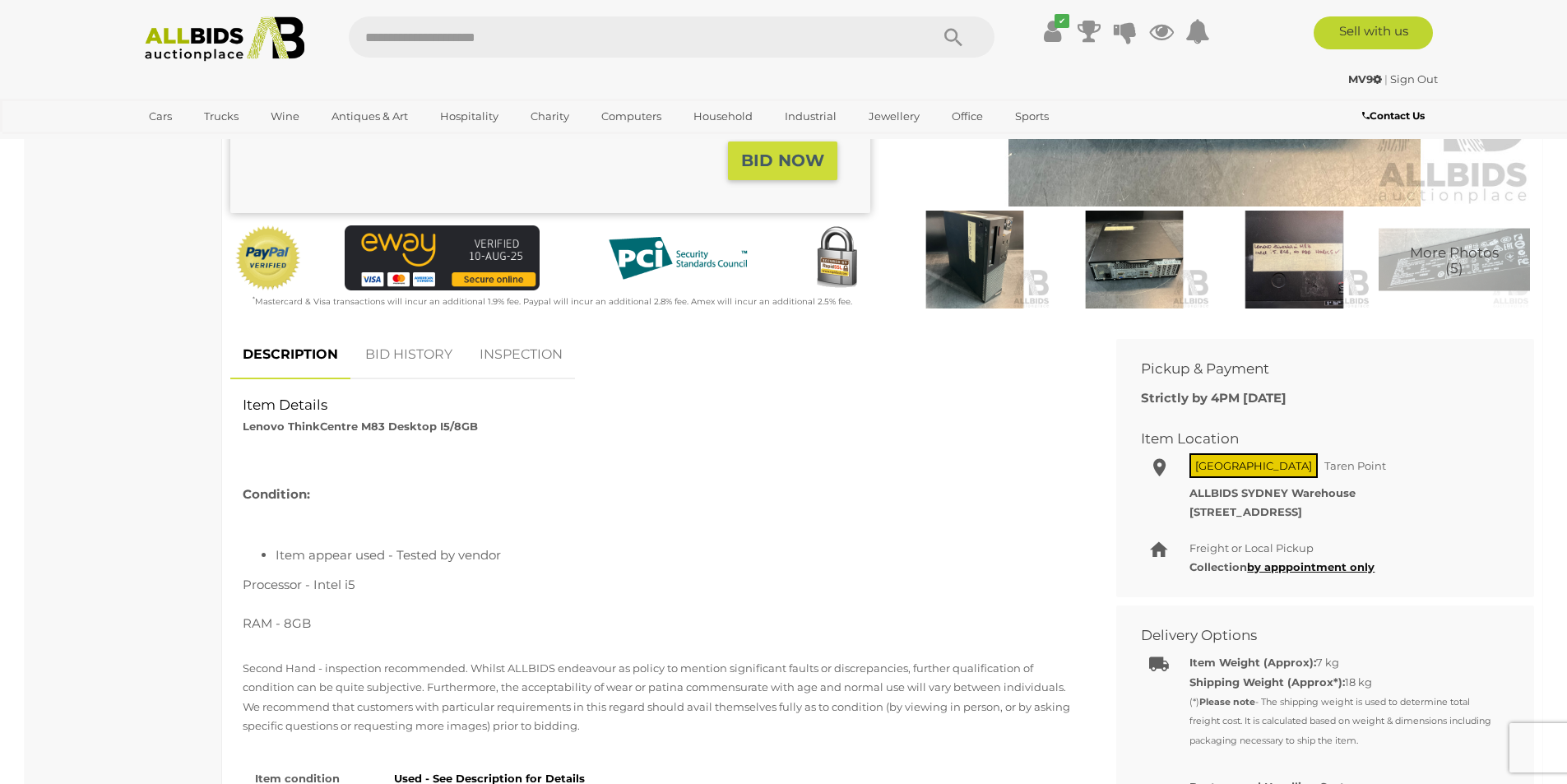
click at [404, 356] on link "BID HISTORY" at bounding box center [408, 354] width 112 height 49
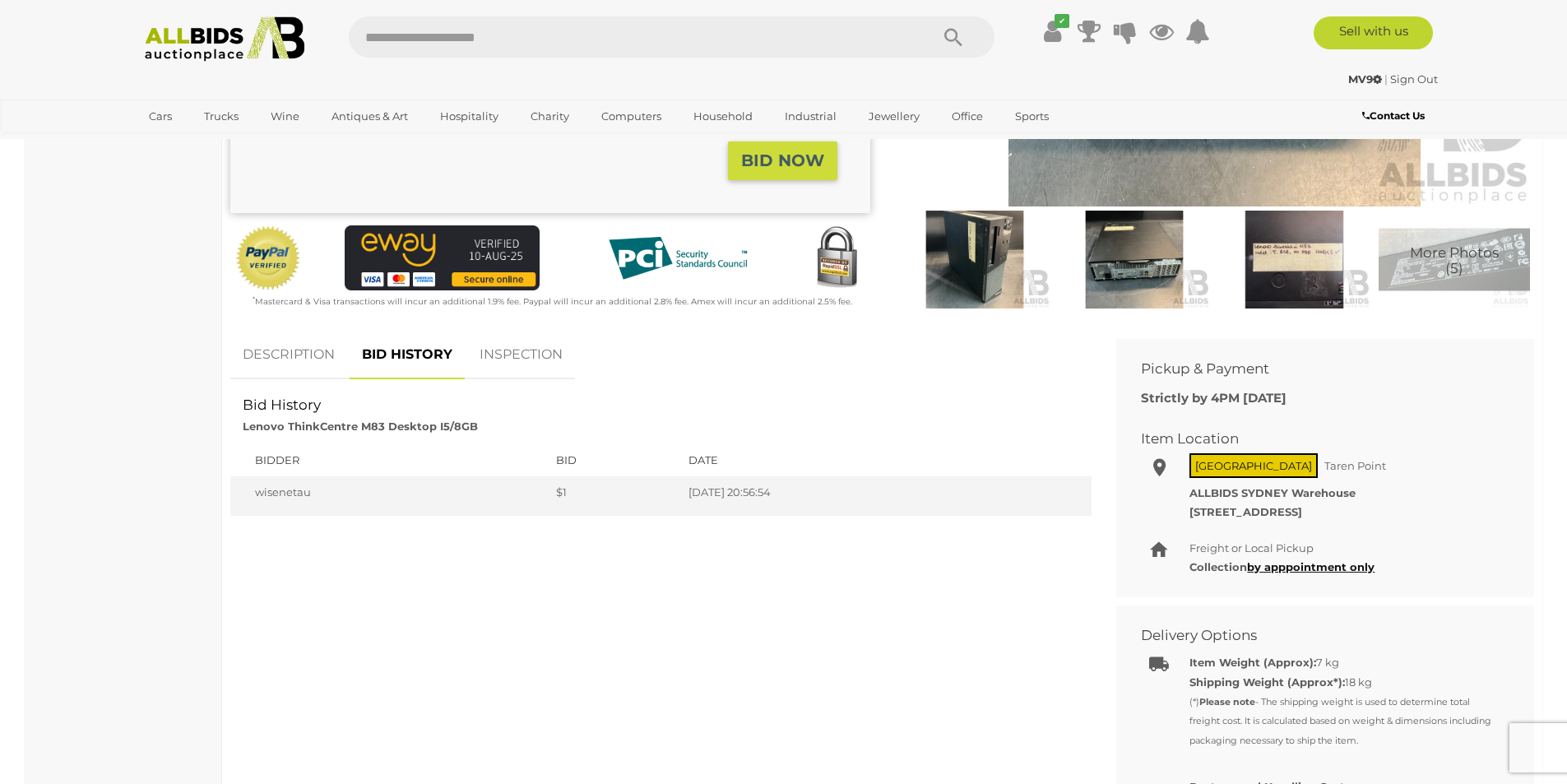
click at [295, 352] on link "DESCRIPTION" at bounding box center [288, 354] width 117 height 49
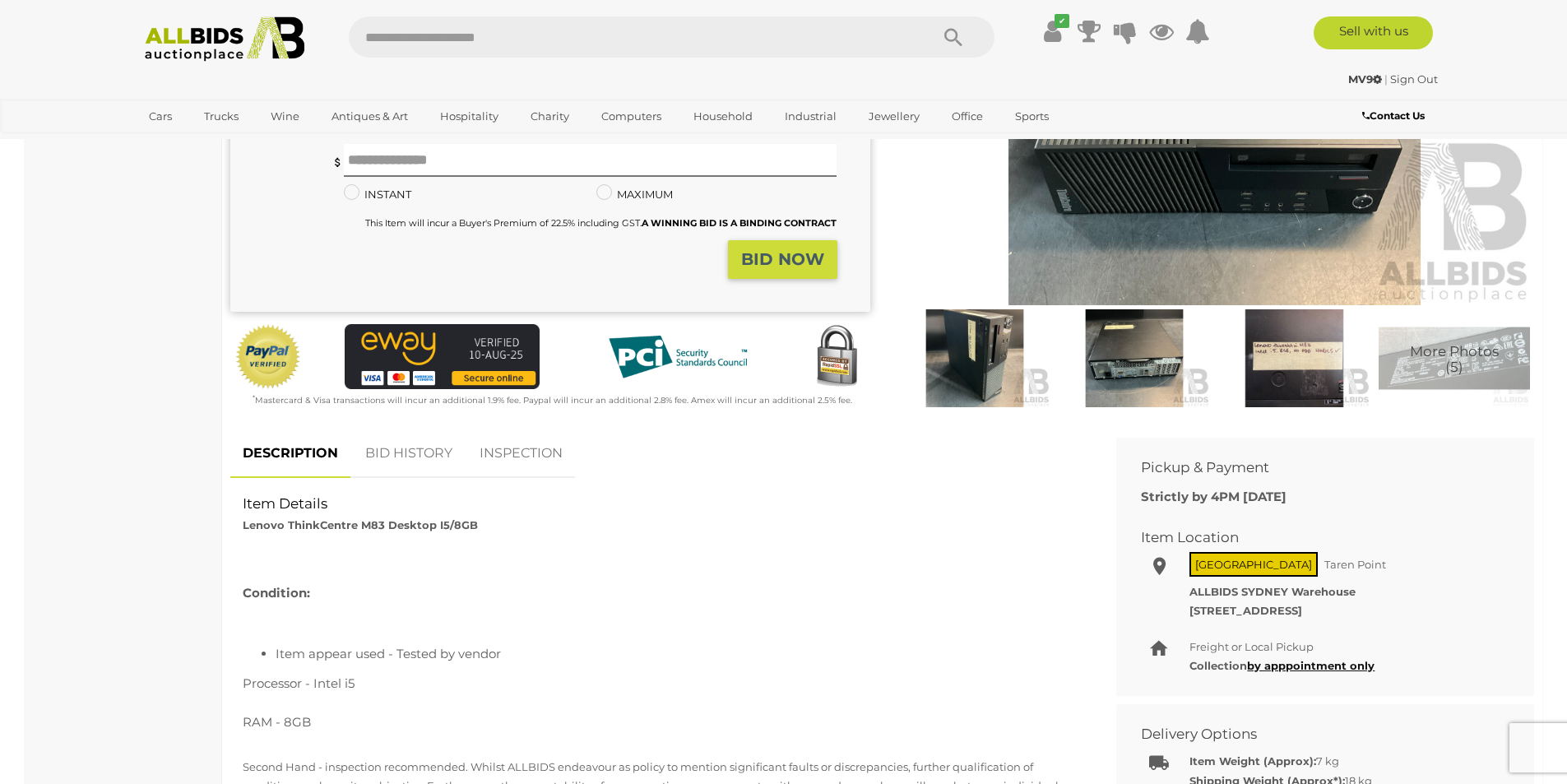
scroll to position [164, 0]
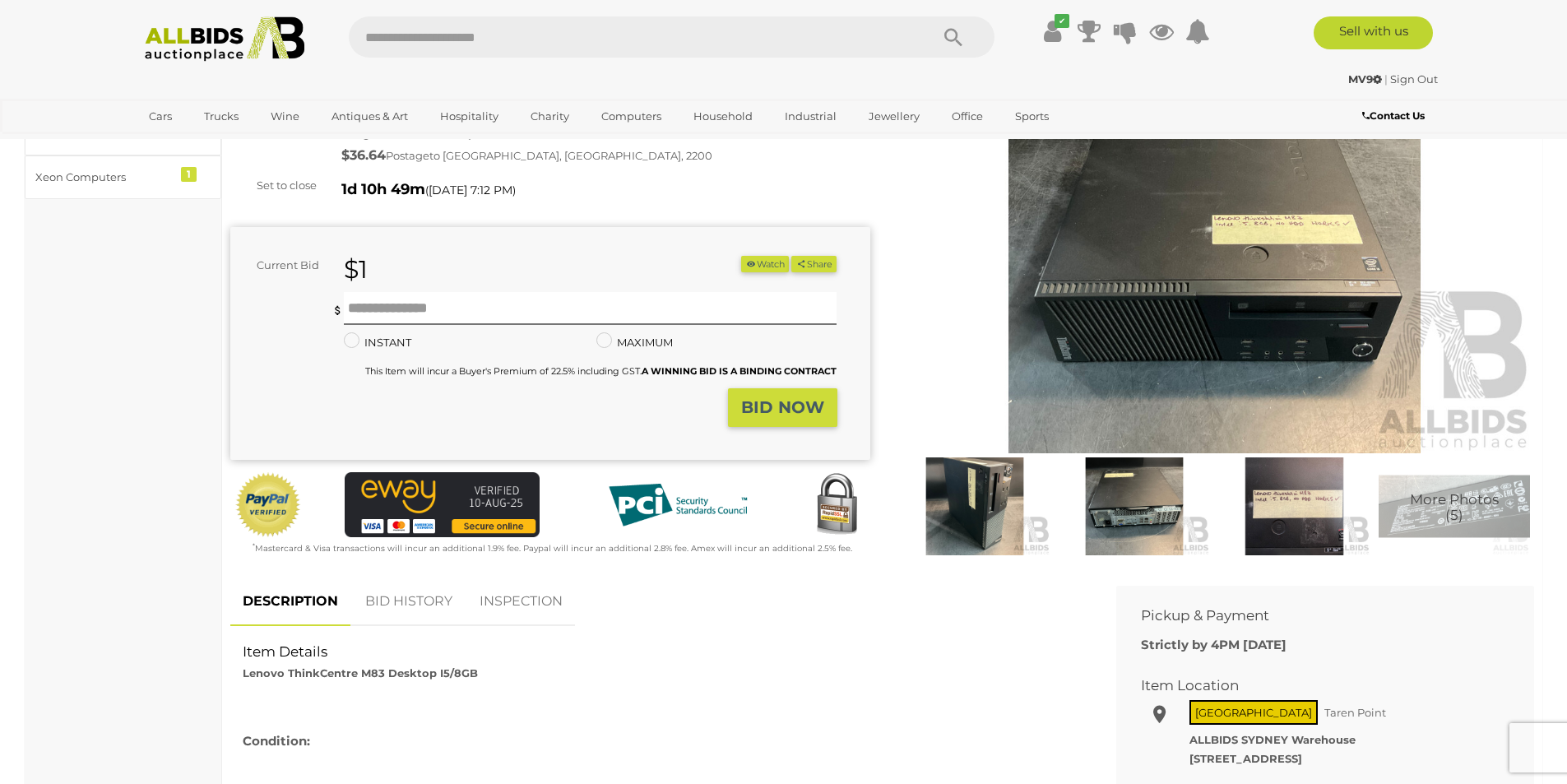
click at [1335, 548] on img at bounding box center [1294, 506] width 152 height 98
click at [1131, 529] on img at bounding box center [1134, 506] width 152 height 98
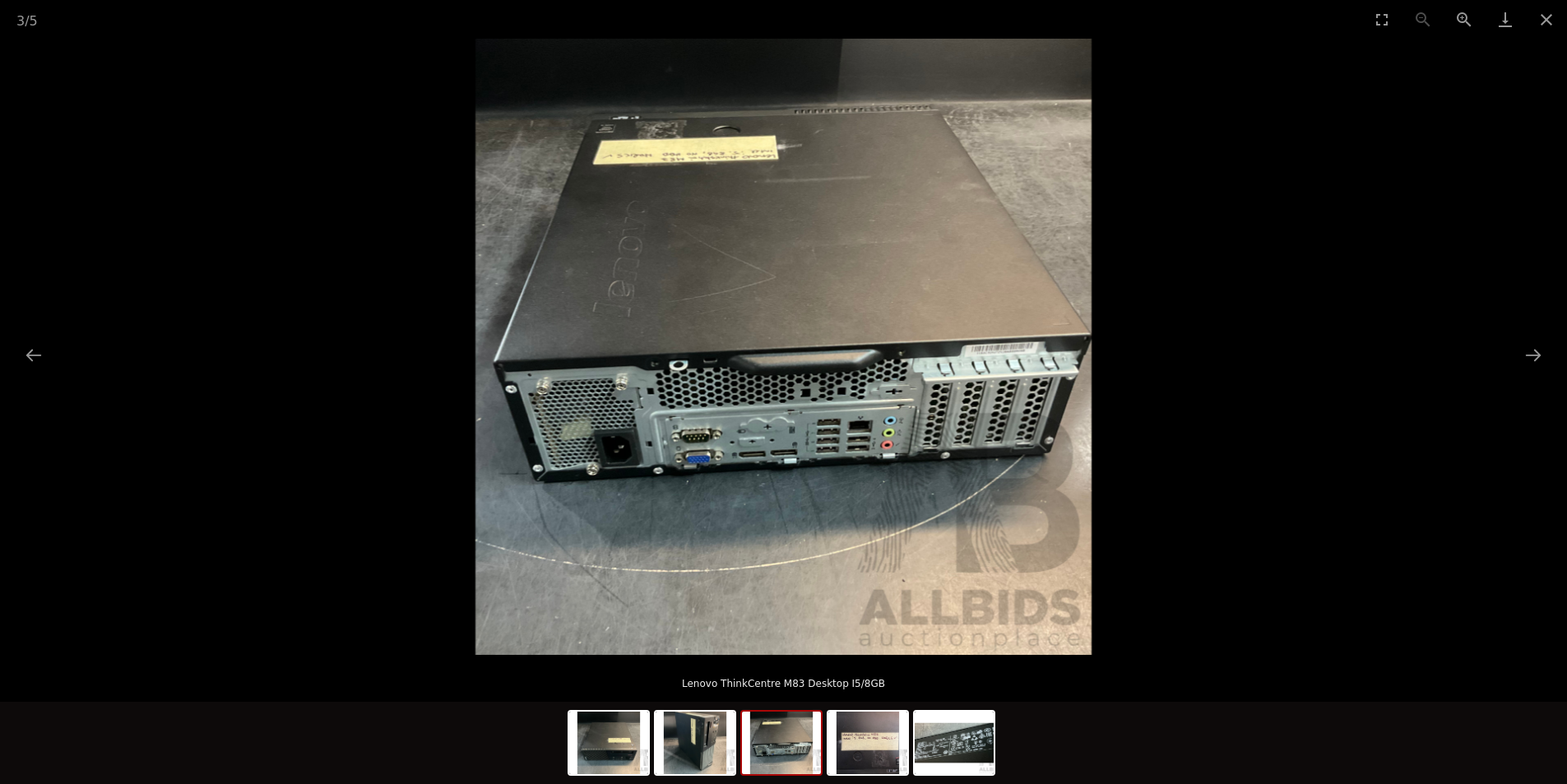
click at [1131, 529] on picture at bounding box center [784, 346] width 1567 height 616
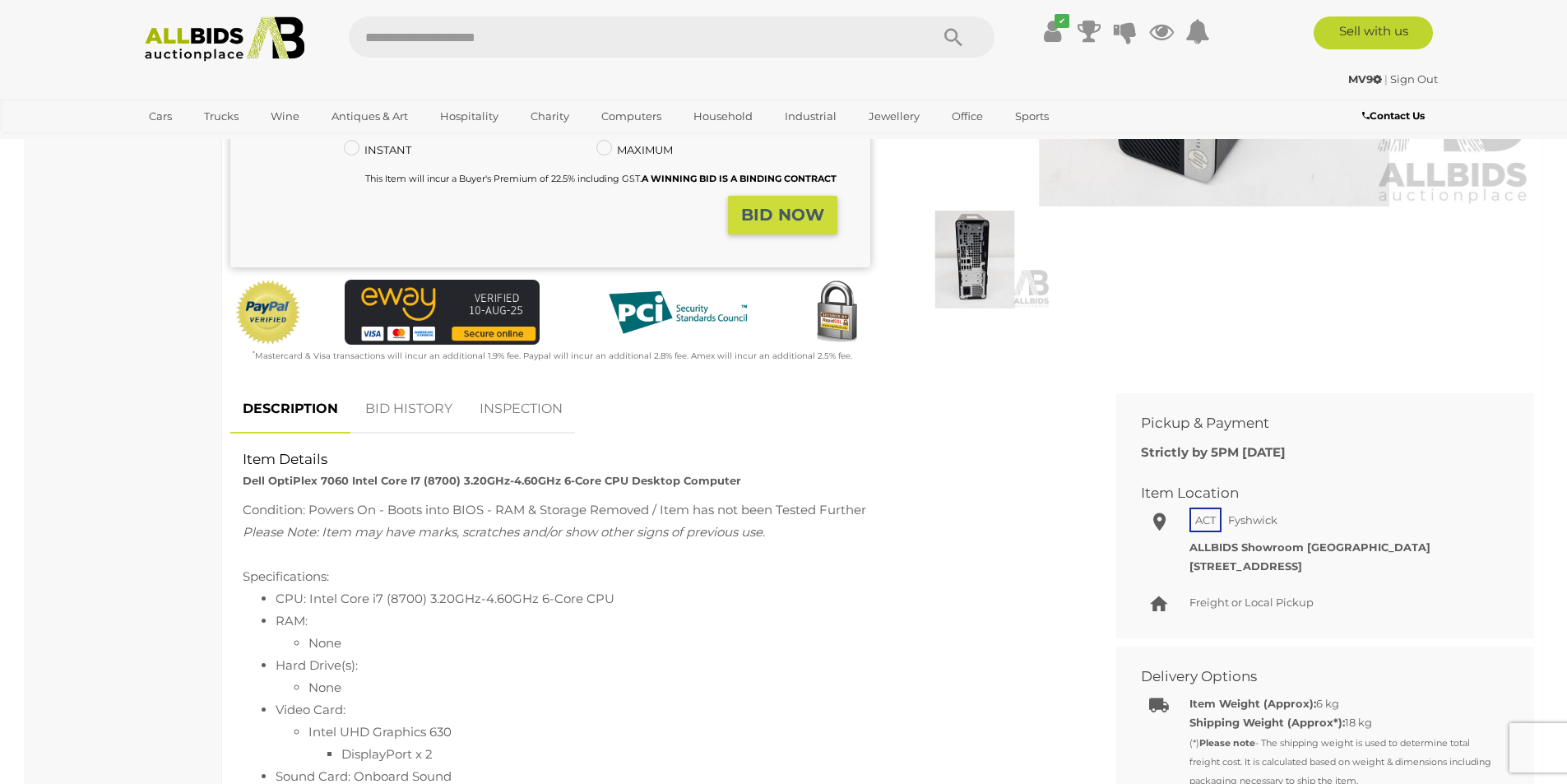
scroll to position [740, 0]
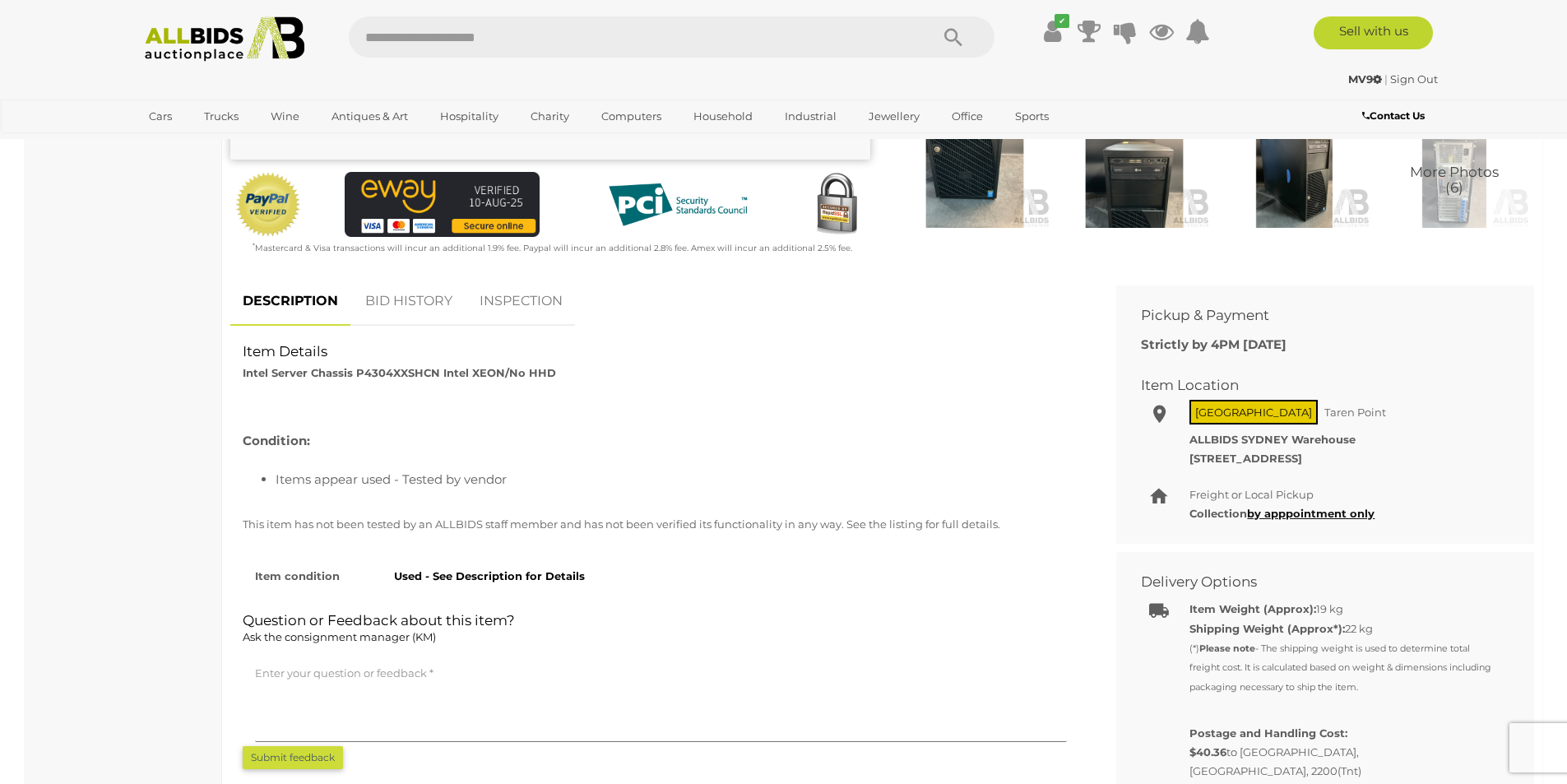
scroll to position [494, 0]
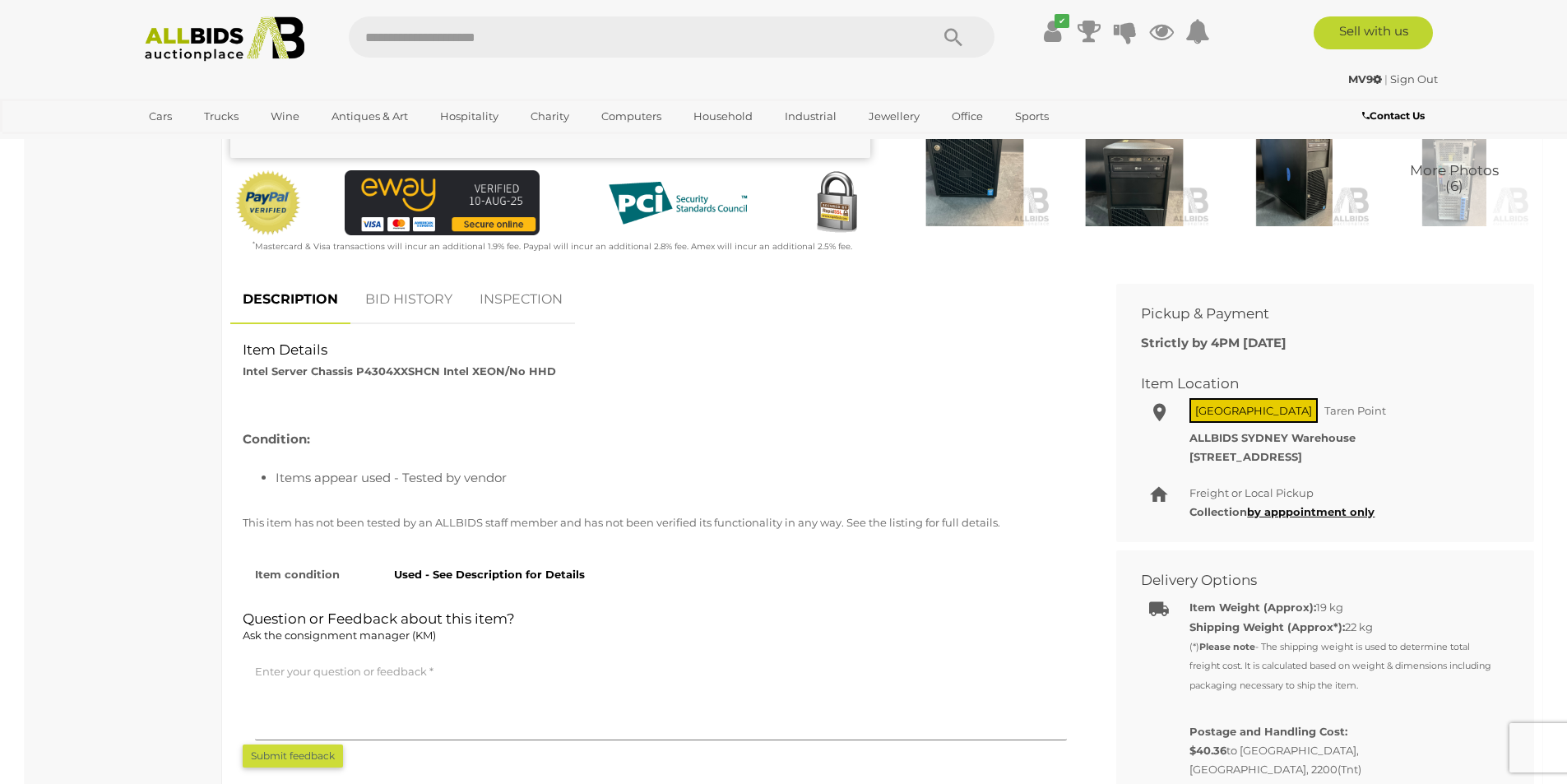
click at [1144, 180] on img at bounding box center [1134, 177] width 152 height 98
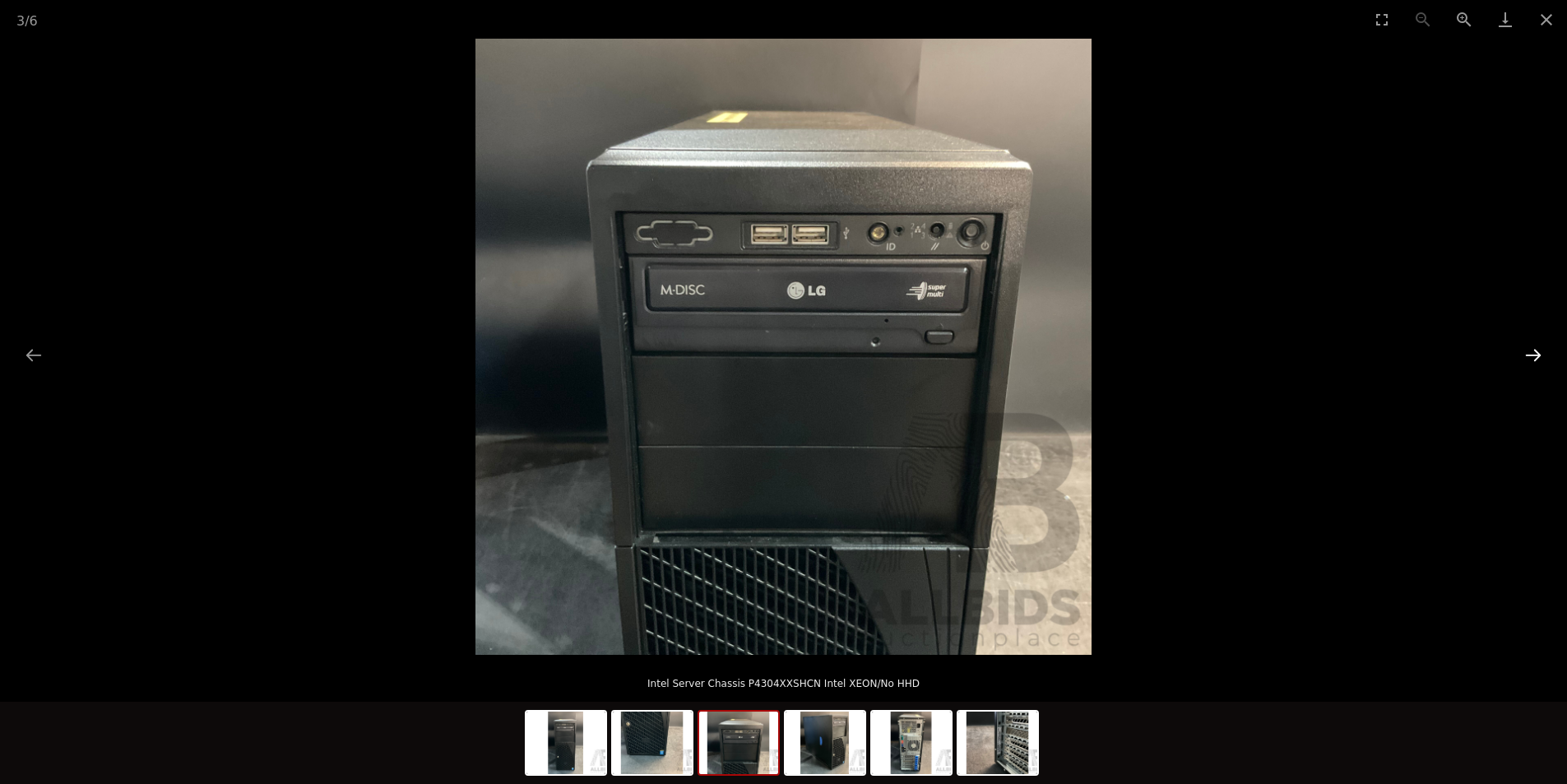
click at [1535, 358] on button "Next slide" at bounding box center [1533, 355] width 35 height 32
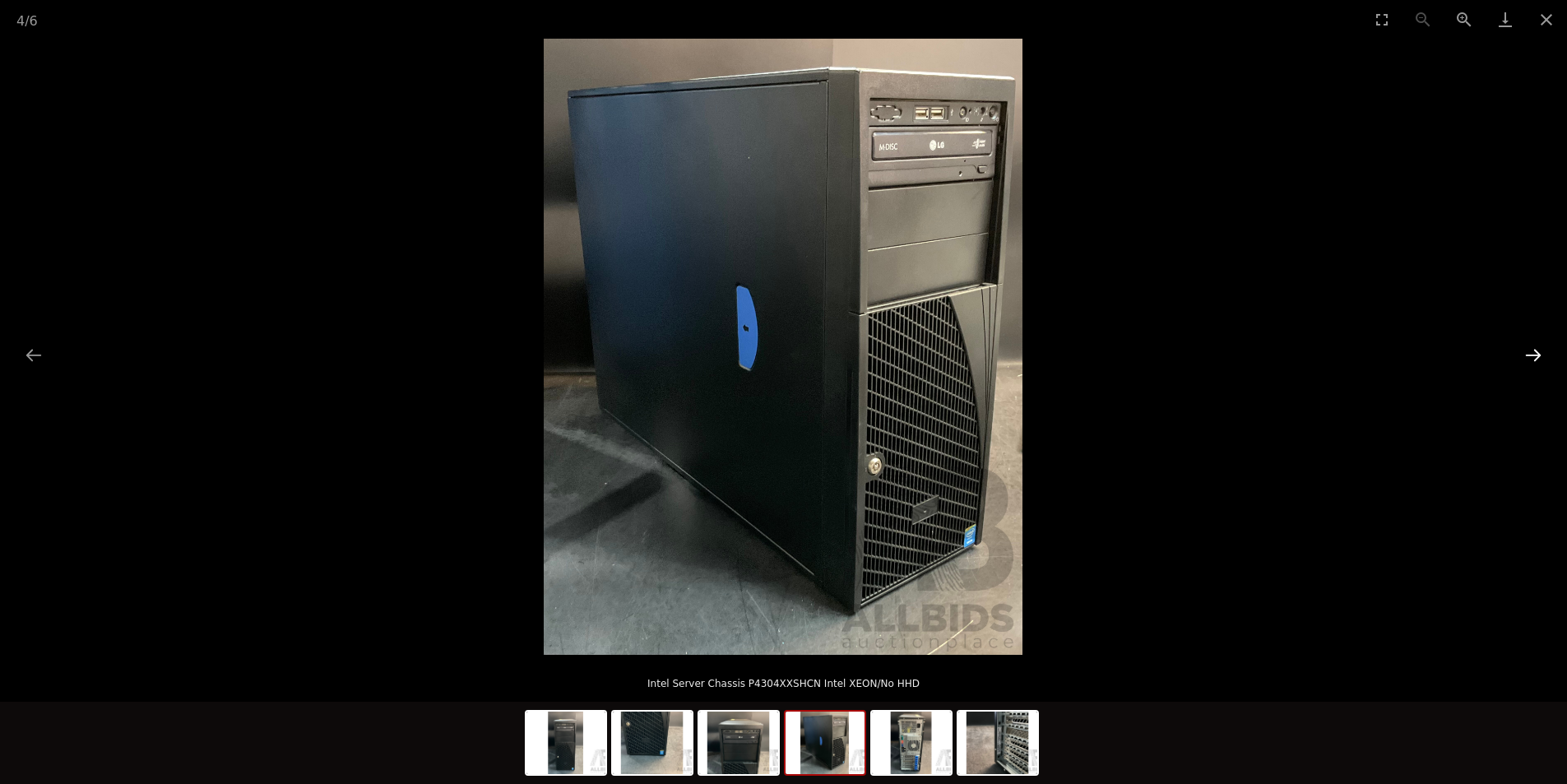
click at [1535, 358] on button "Next slide" at bounding box center [1533, 355] width 35 height 32
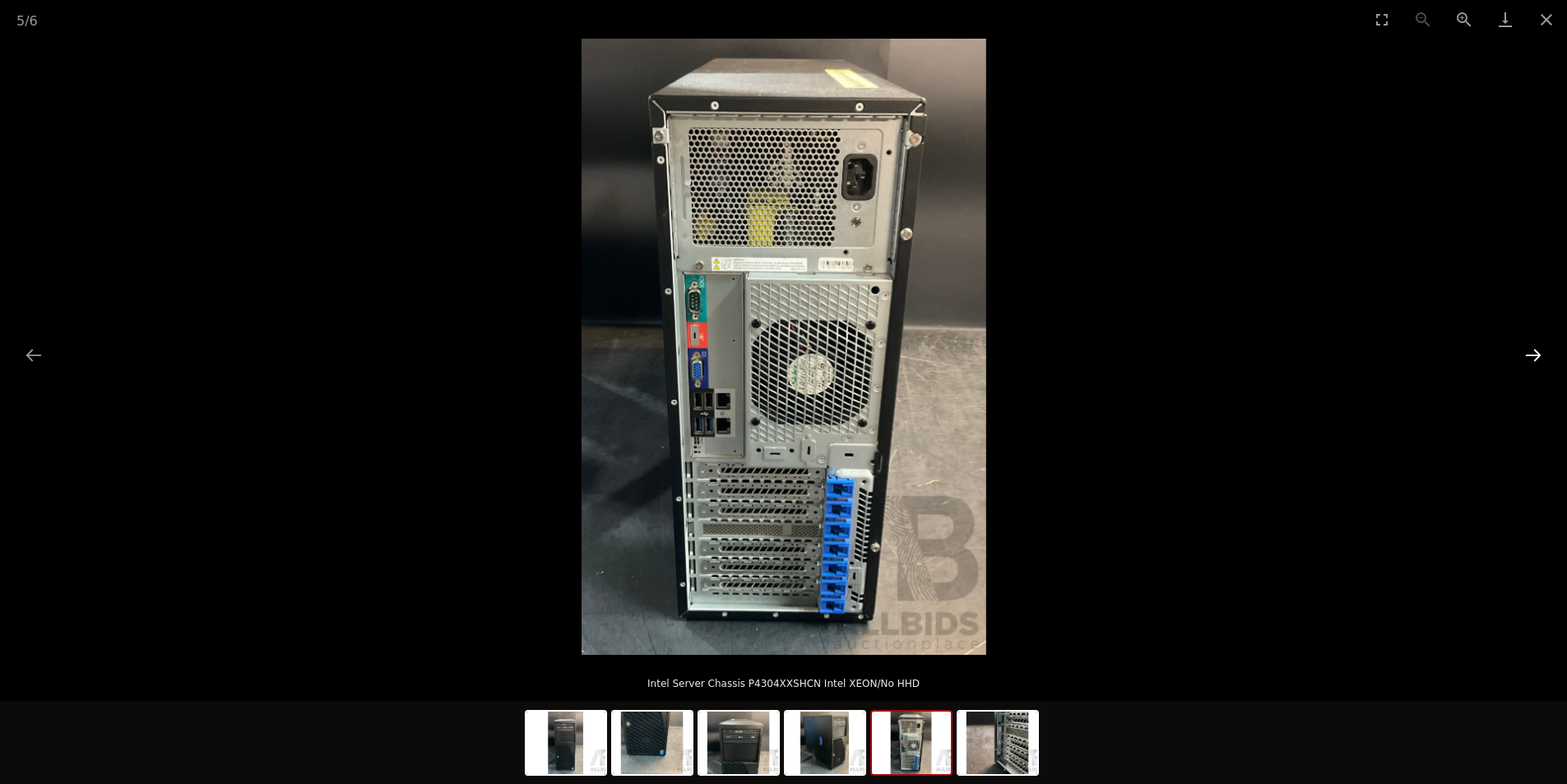
click at [1535, 358] on button "Next slide" at bounding box center [1533, 355] width 35 height 32
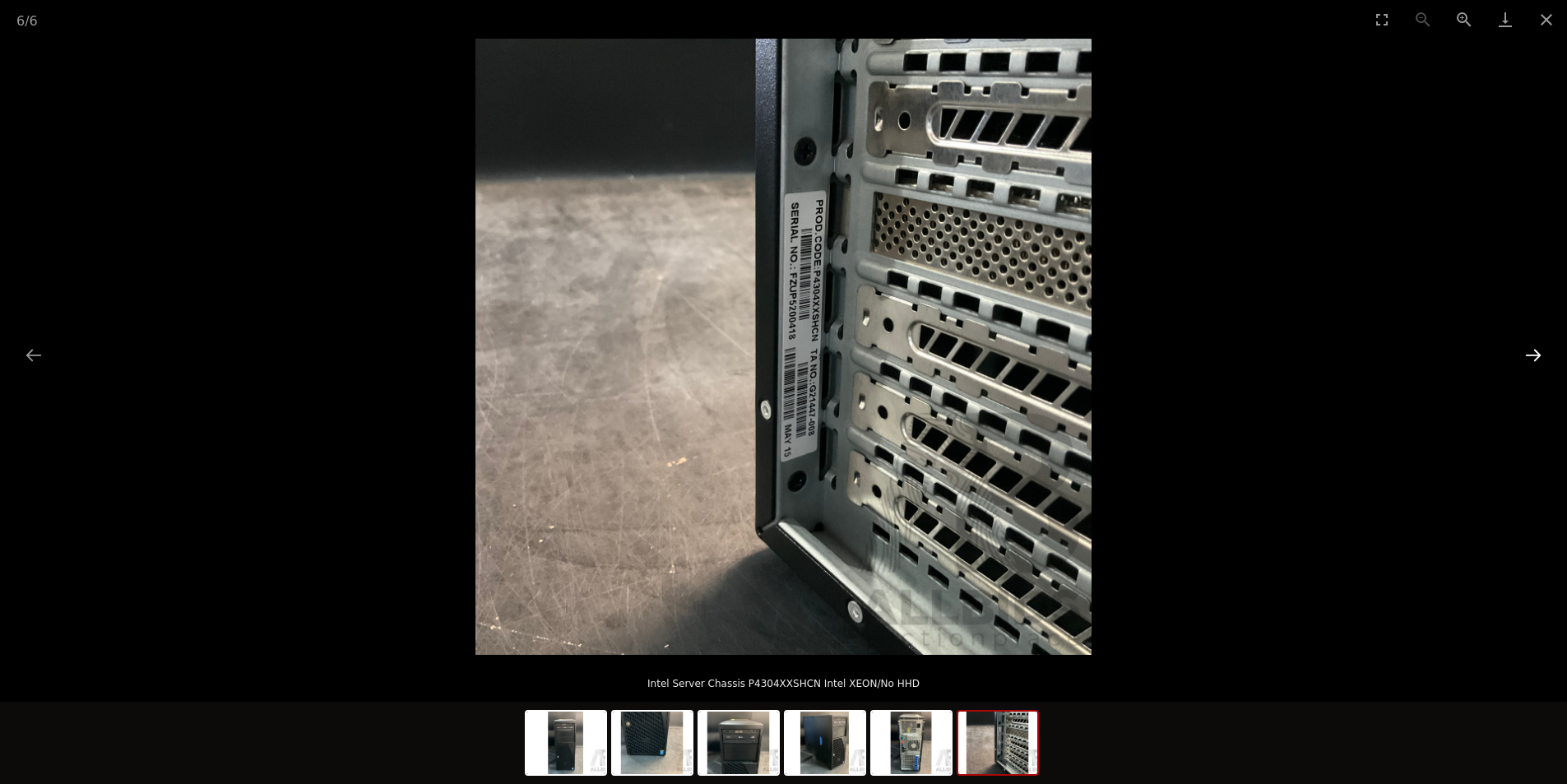
click at [1537, 355] on button "Next slide" at bounding box center [1533, 355] width 35 height 32
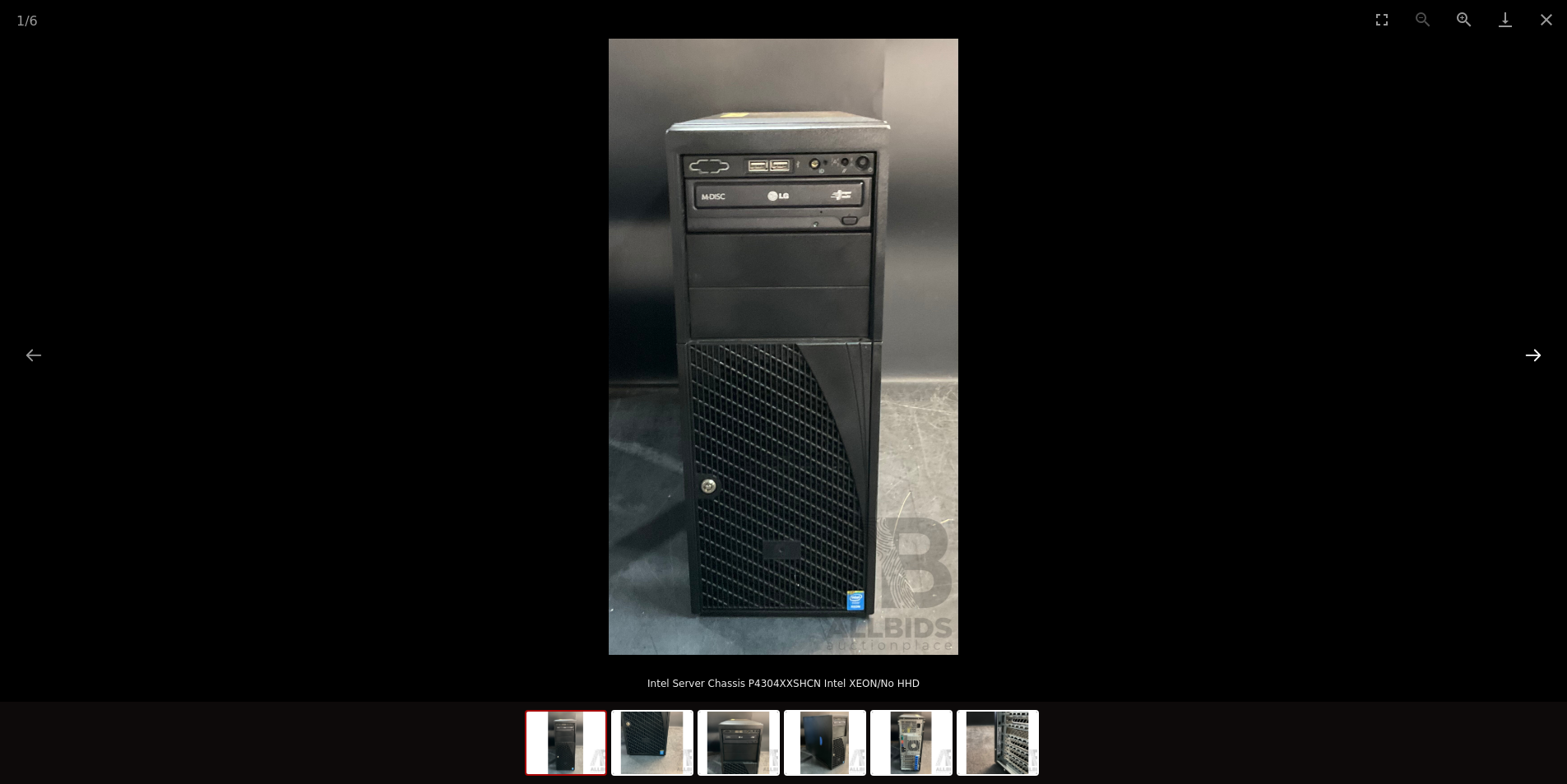
click at [1540, 357] on button "Next slide" at bounding box center [1533, 355] width 35 height 32
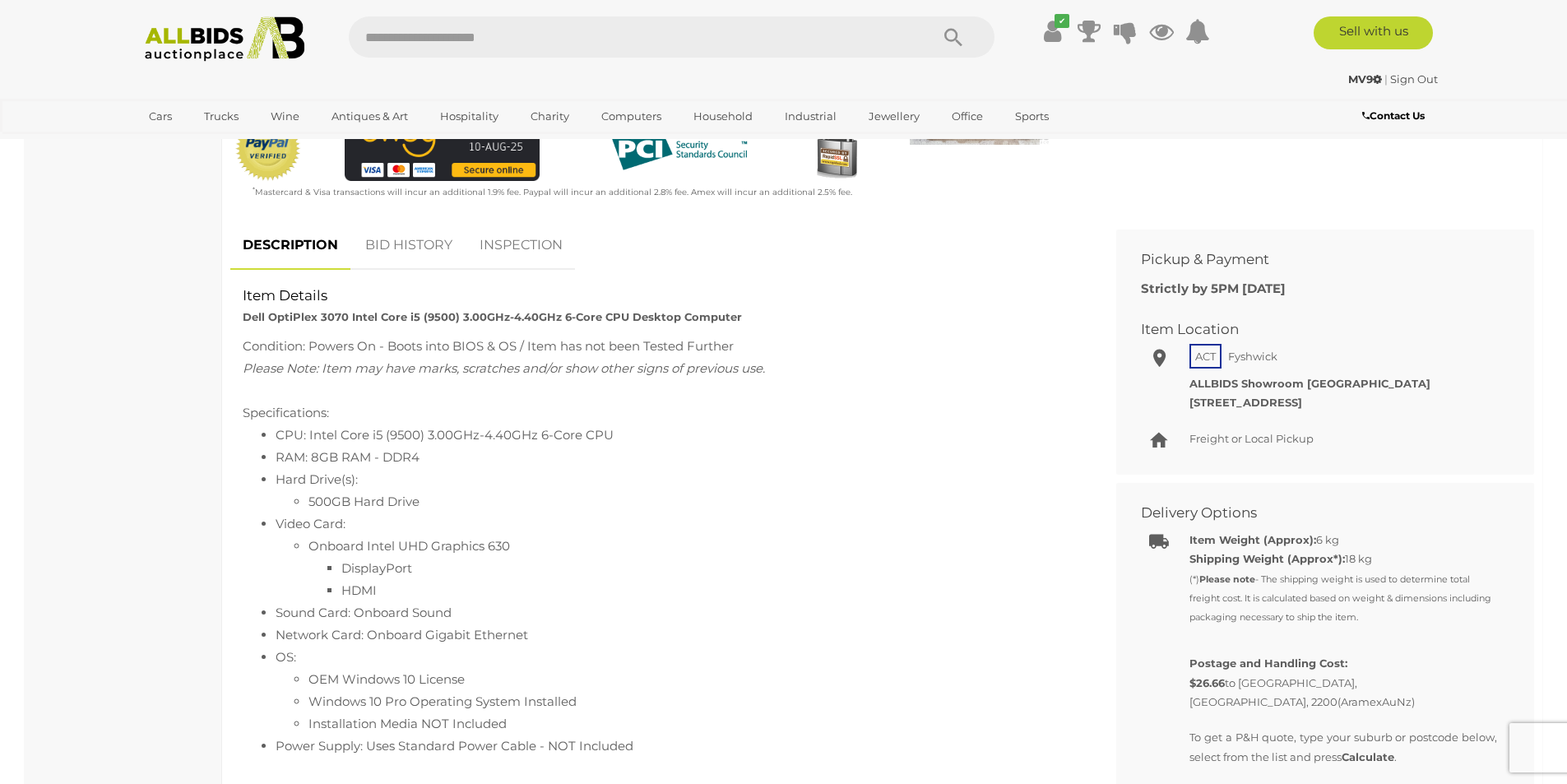
scroll to position [575, 0]
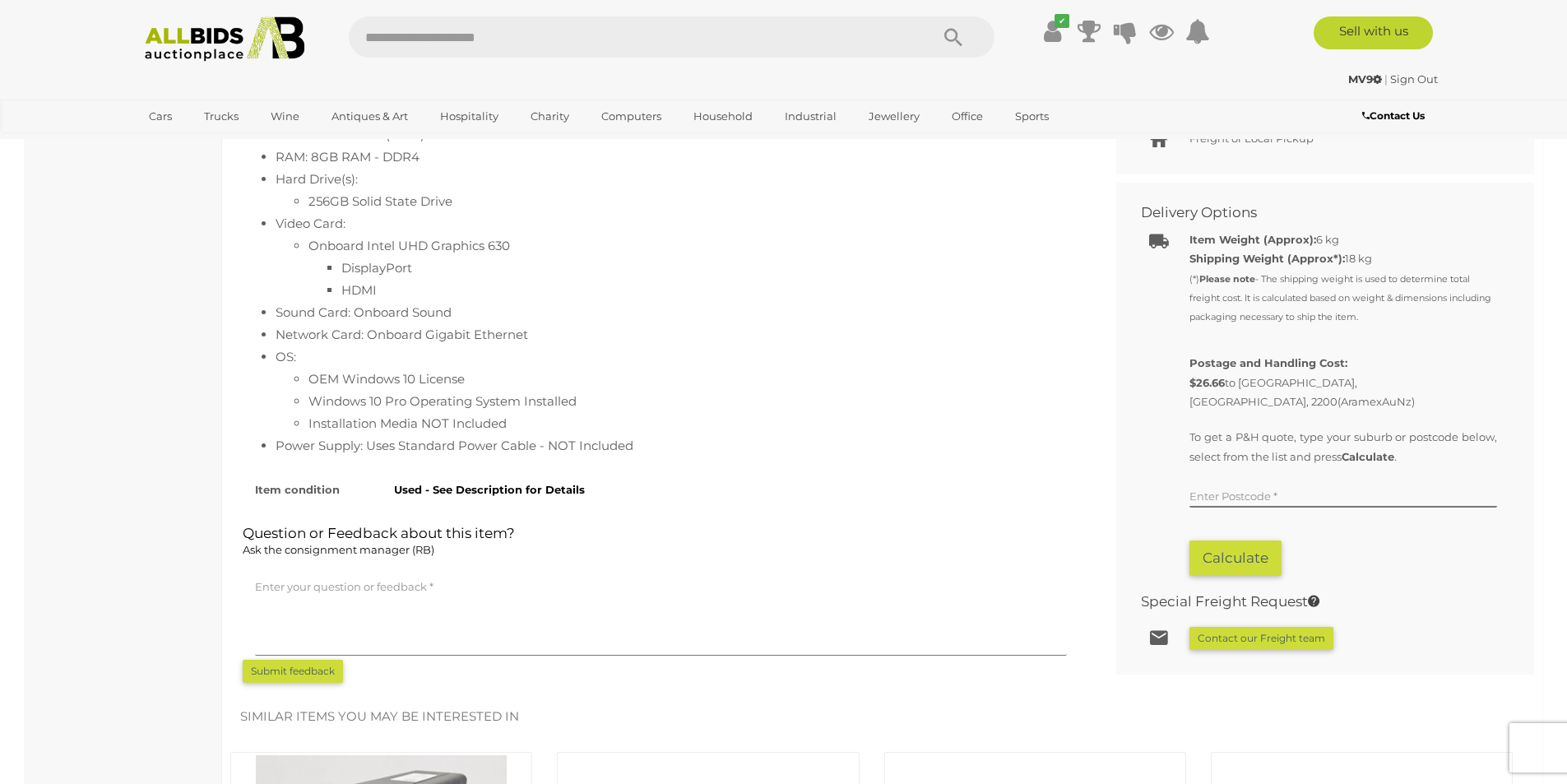
scroll to position [822, 0]
